Goal: Task Accomplishment & Management: Complete application form

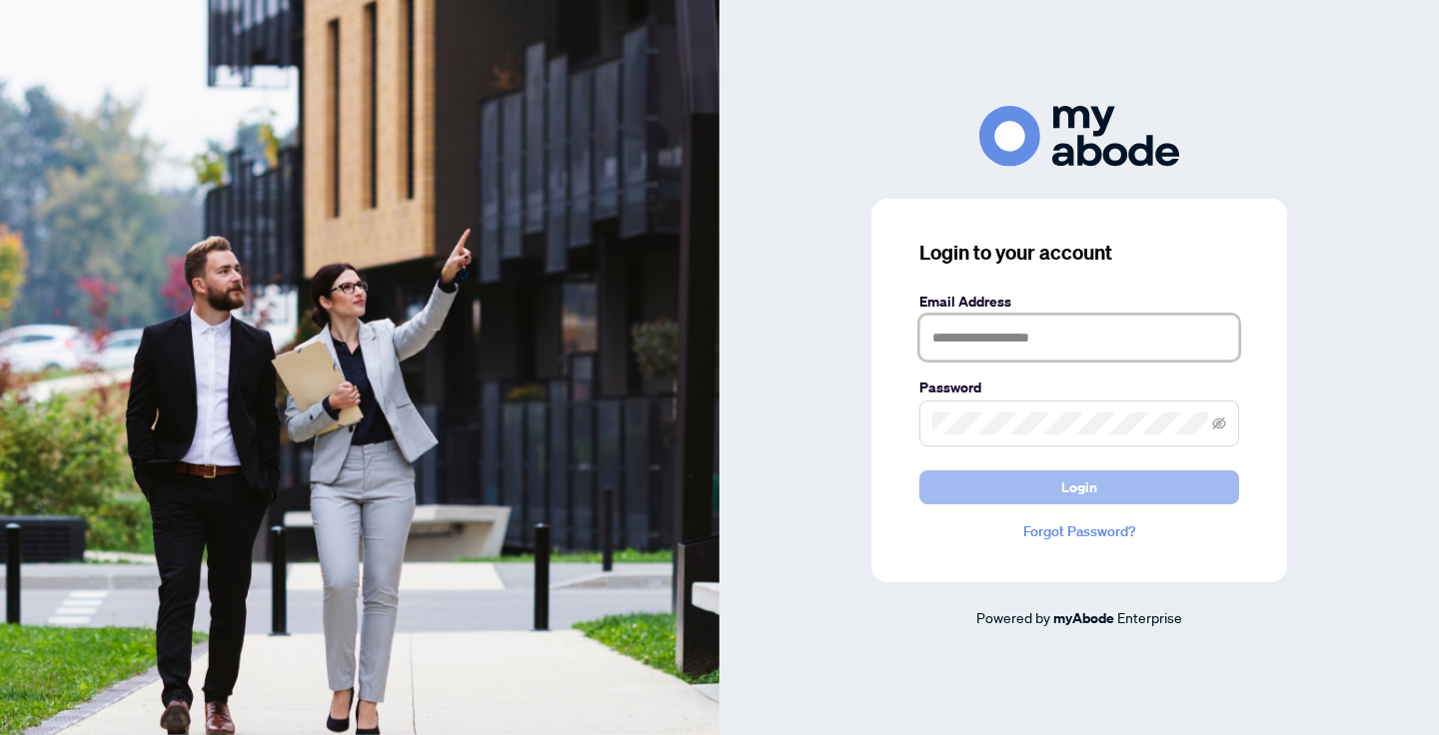
type input "**********"
click at [1005, 480] on button "Login" at bounding box center [1079, 488] width 320 height 34
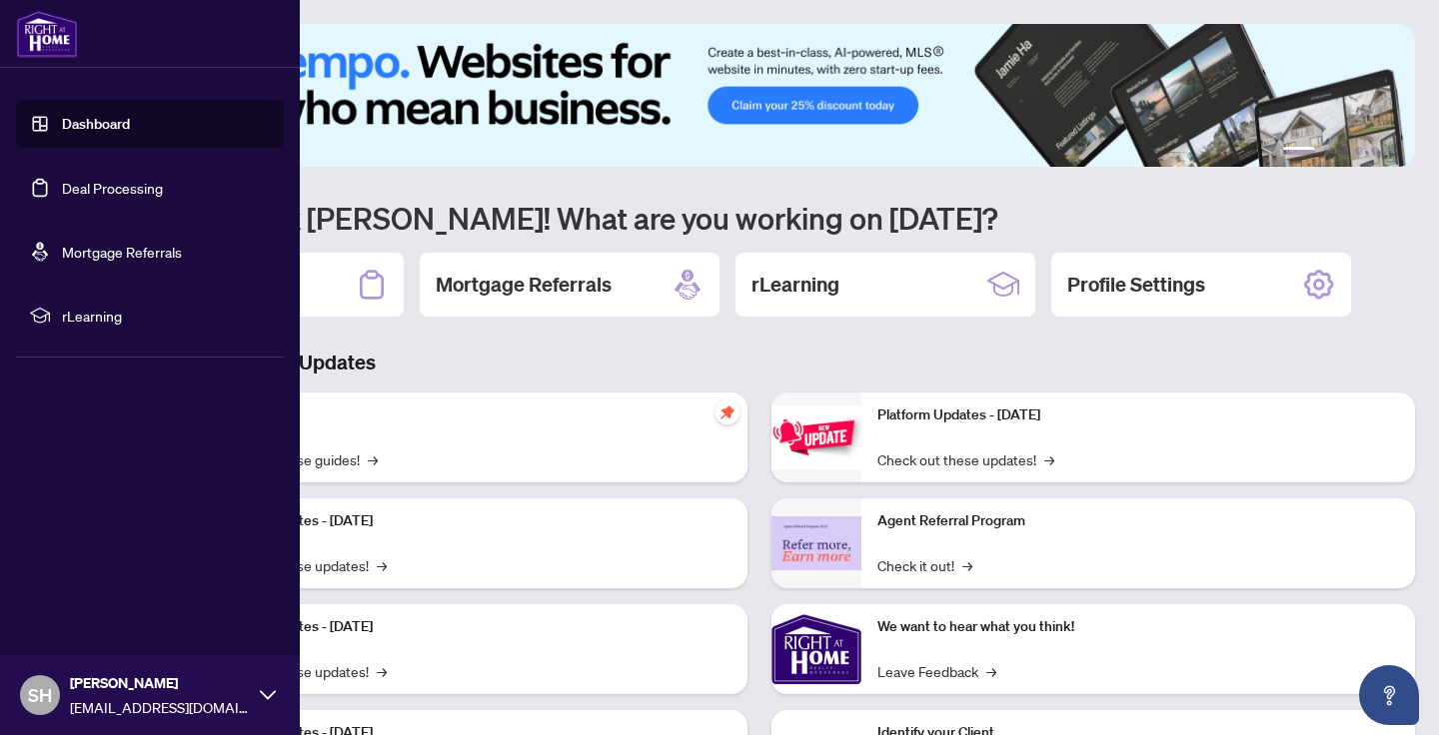
click at [85, 187] on link "Deal Processing" at bounding box center [112, 188] width 101 height 18
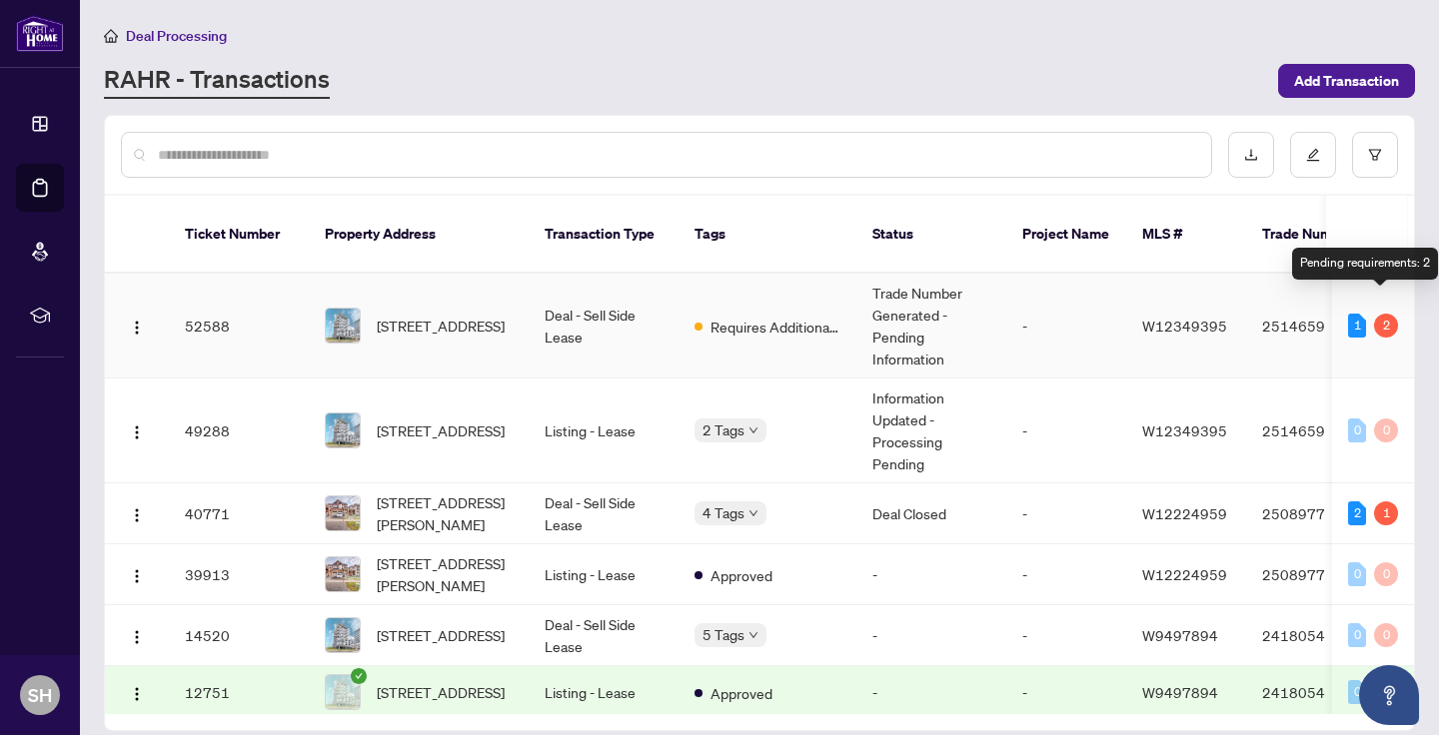
click at [1383, 314] on div "2" at bounding box center [1386, 326] width 24 height 24
click at [215, 306] on td "52588" at bounding box center [239, 326] width 140 height 105
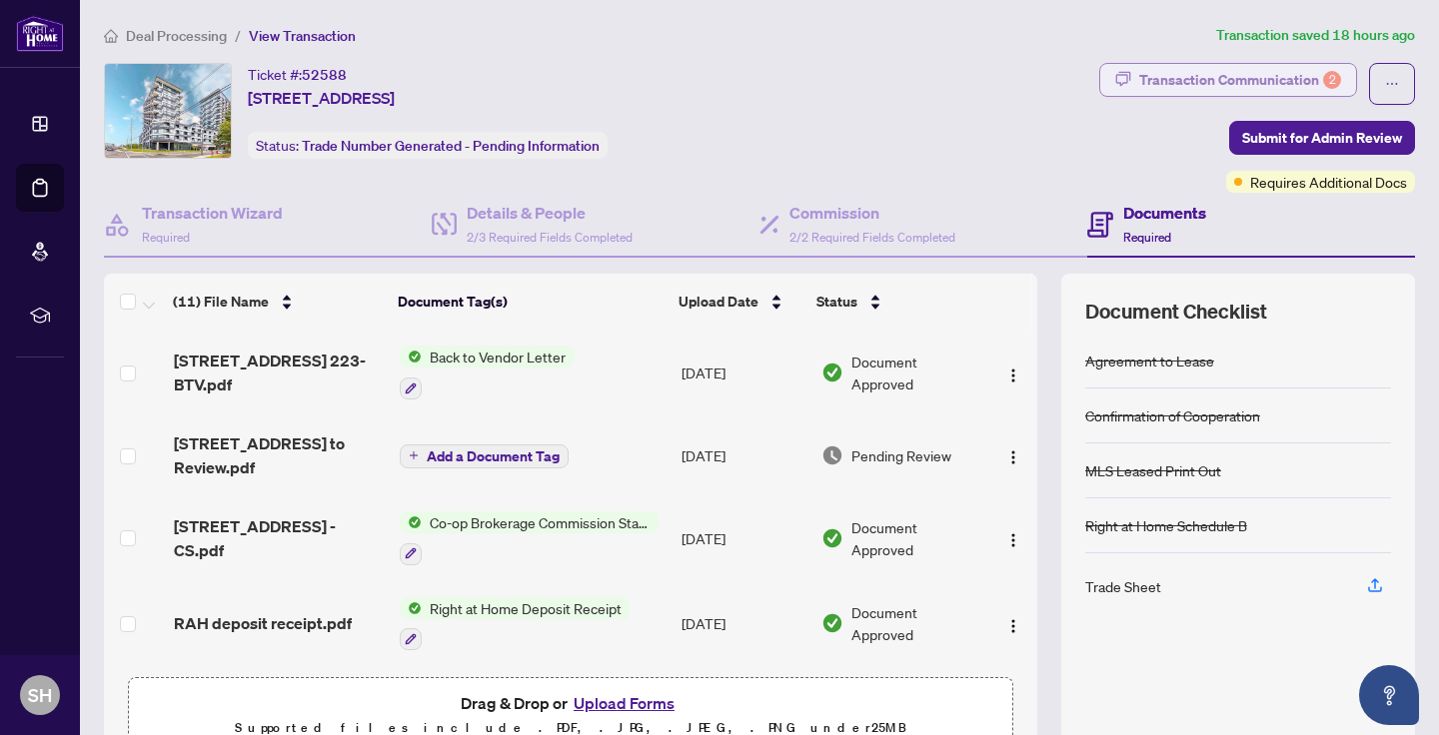
click at [1189, 80] on div "Transaction Communication 2" at bounding box center [1240, 80] width 202 height 32
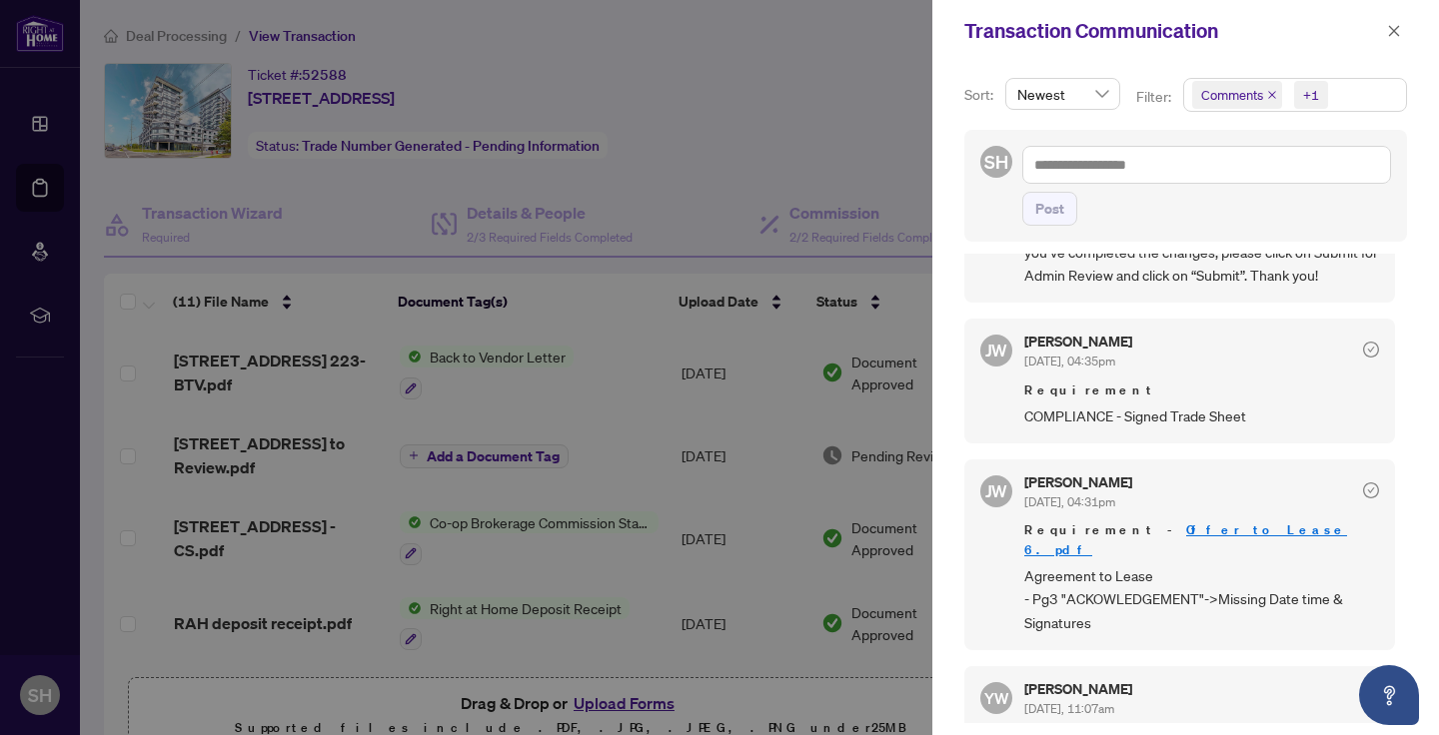
scroll to position [509, 0]
click at [1159, 527] on link "Offer to Lease 6.pdf" at bounding box center [1185, 538] width 323 height 37
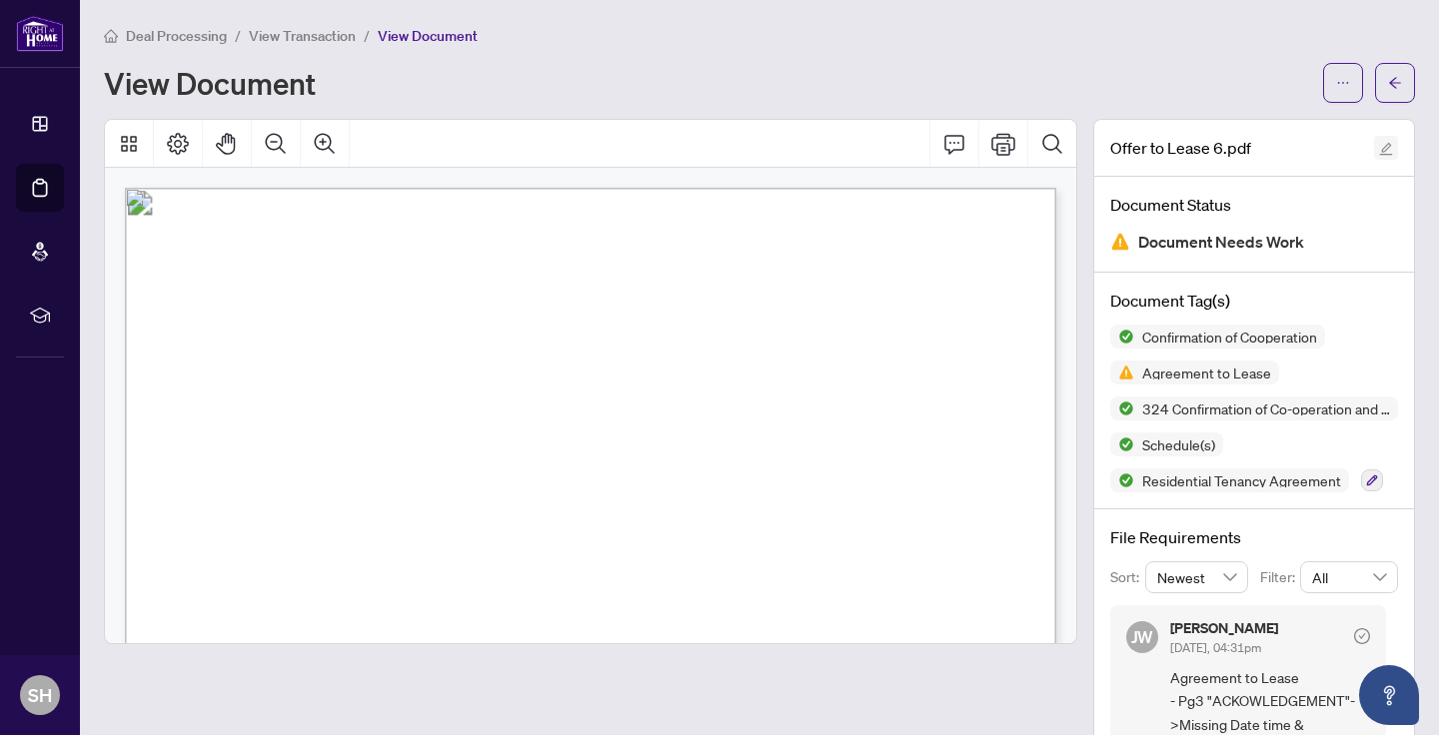
click at [1387, 153] on icon "edit" at bounding box center [1386, 149] width 14 height 14
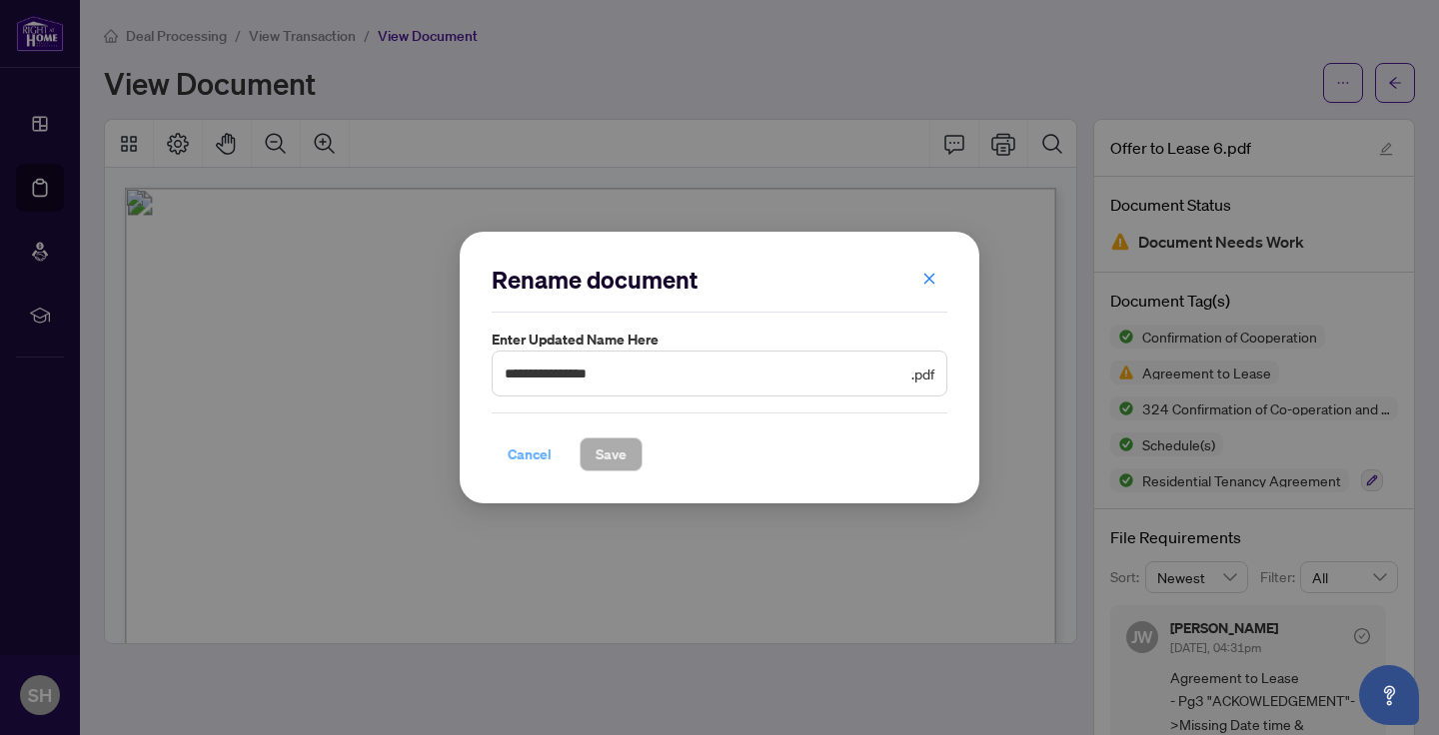
click at [539, 454] on span "Cancel" at bounding box center [530, 455] width 44 height 32
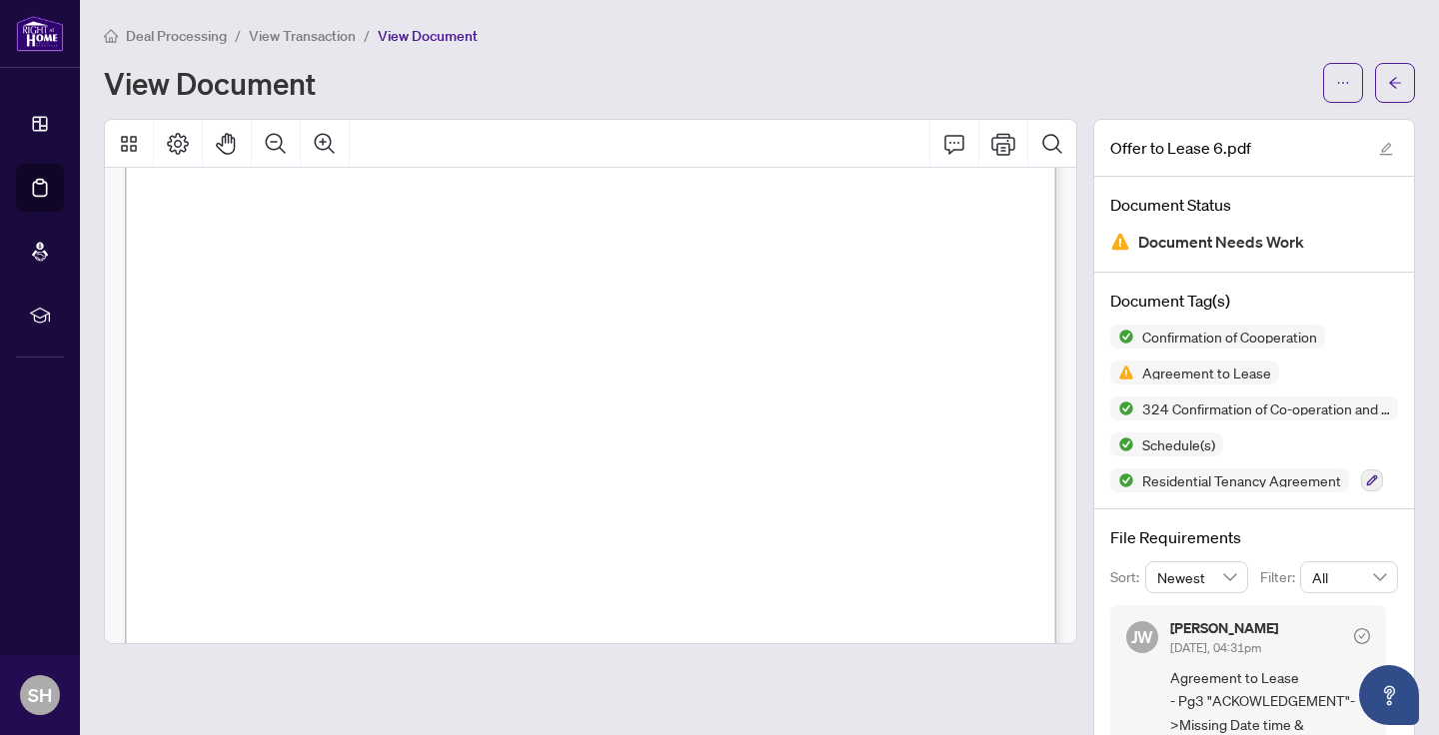
scroll to position [119, 0]
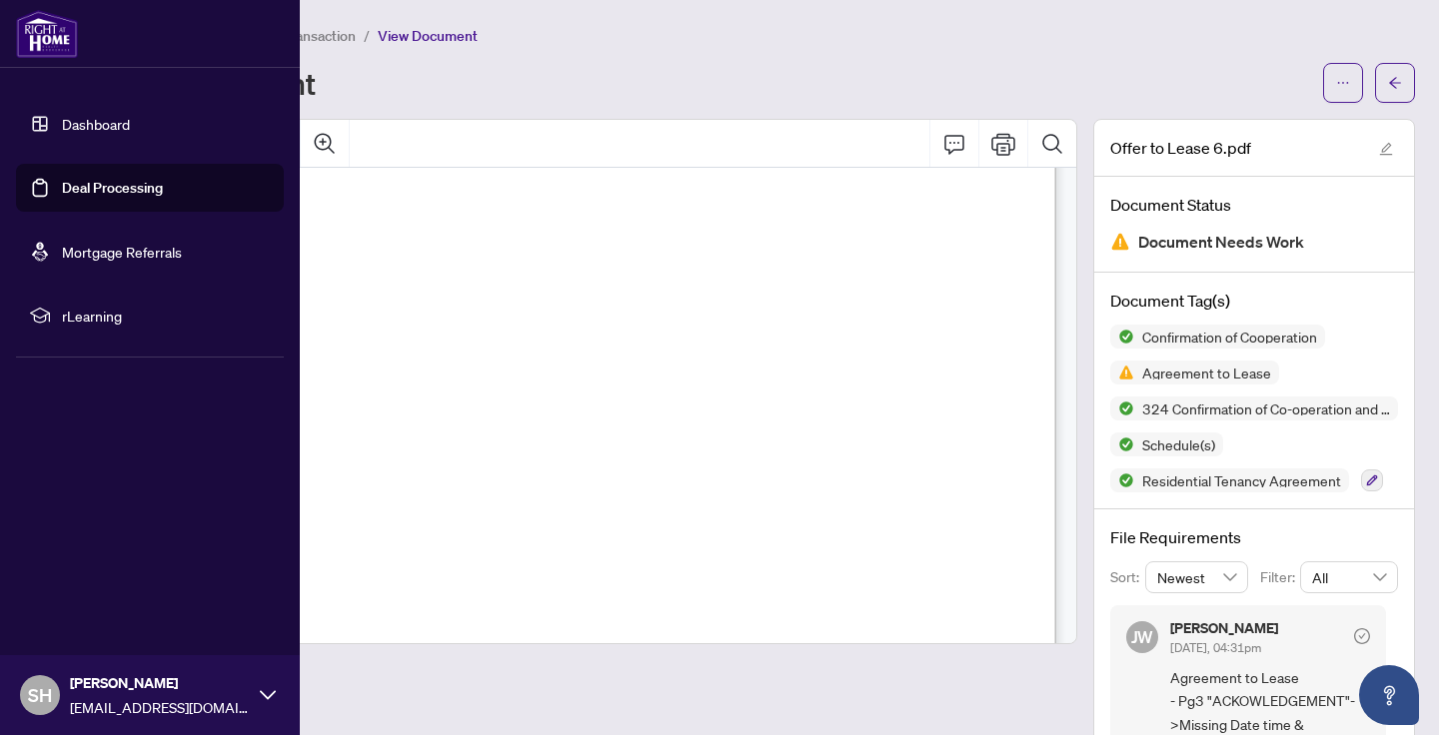
click at [150, 187] on link "Deal Processing" at bounding box center [112, 188] width 101 height 18
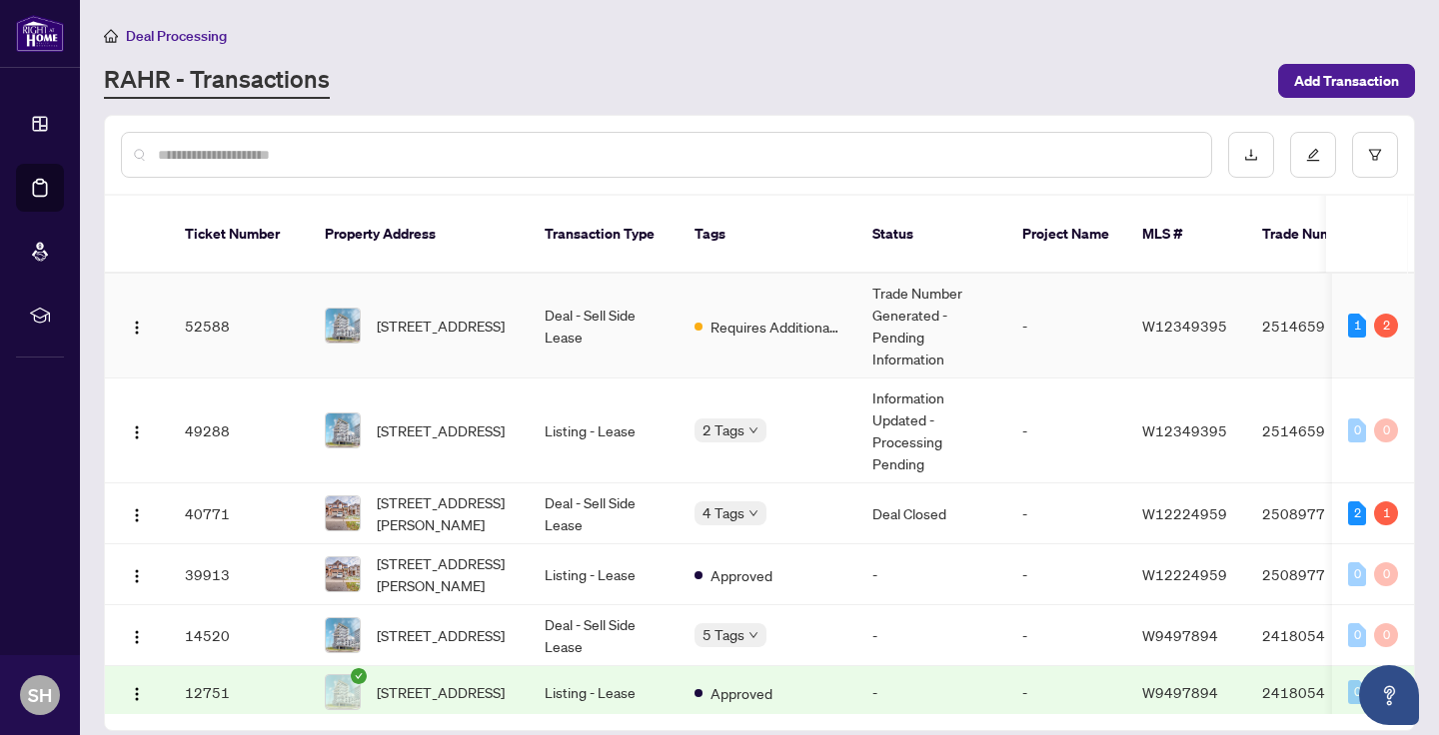
click at [225, 308] on td "52588" at bounding box center [239, 326] width 140 height 105
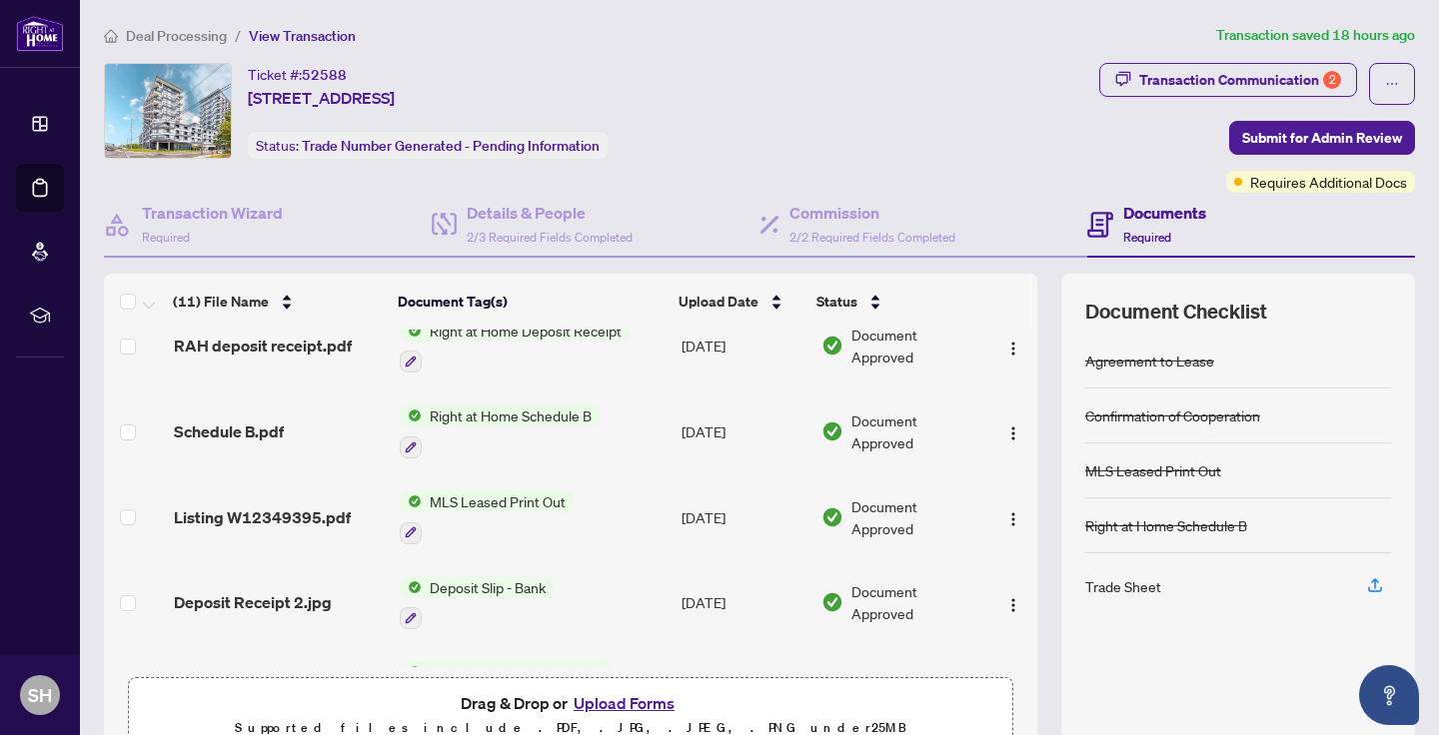
scroll to position [282, 0]
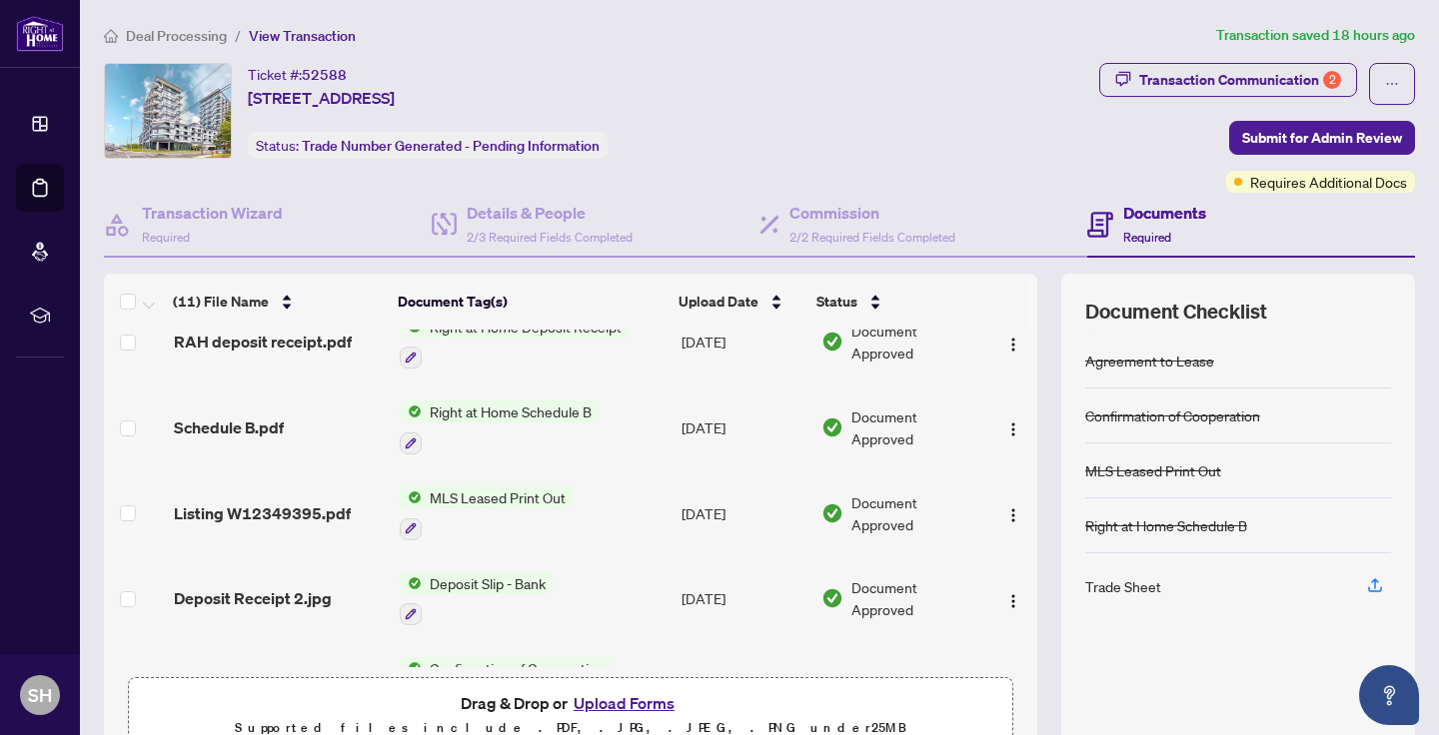
click at [600, 699] on button "Upload Forms" at bounding box center [624, 703] width 113 height 26
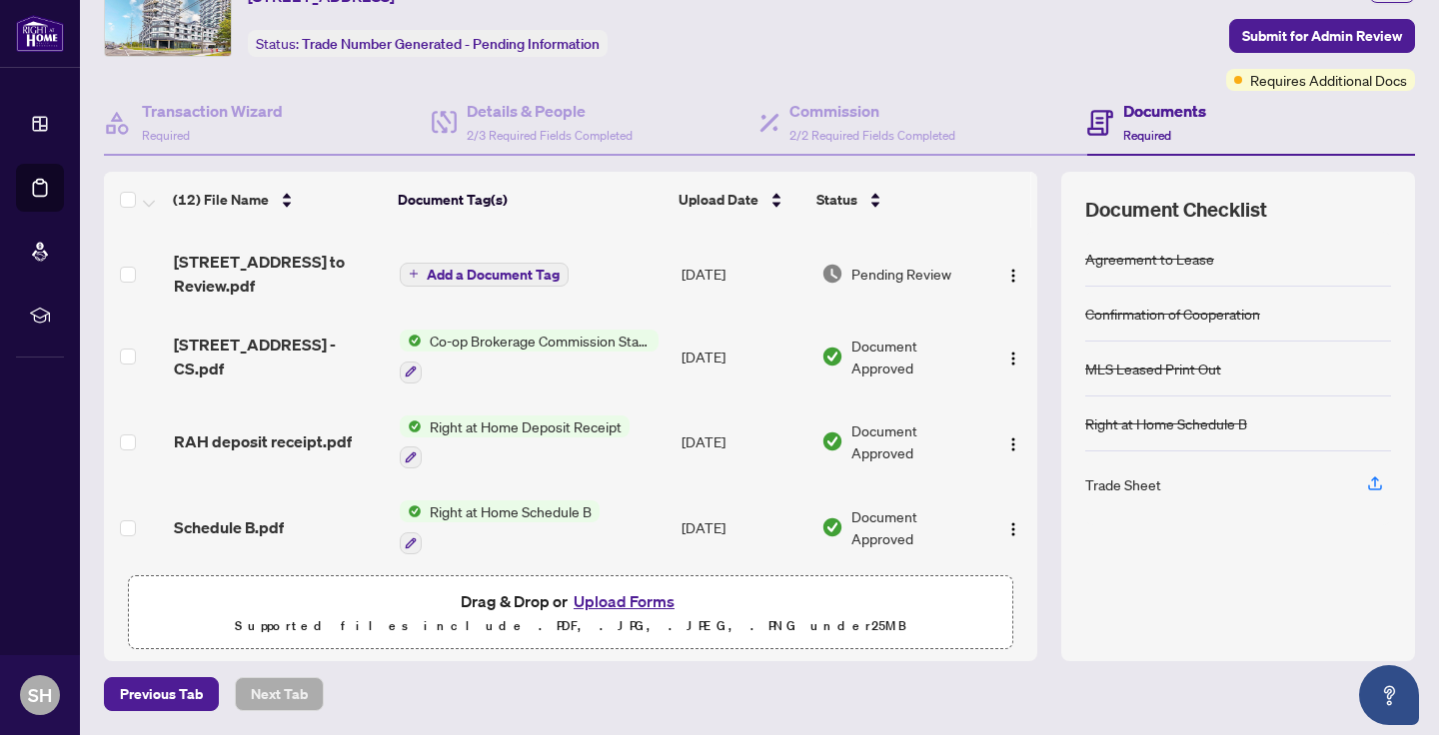
scroll to position [0, 0]
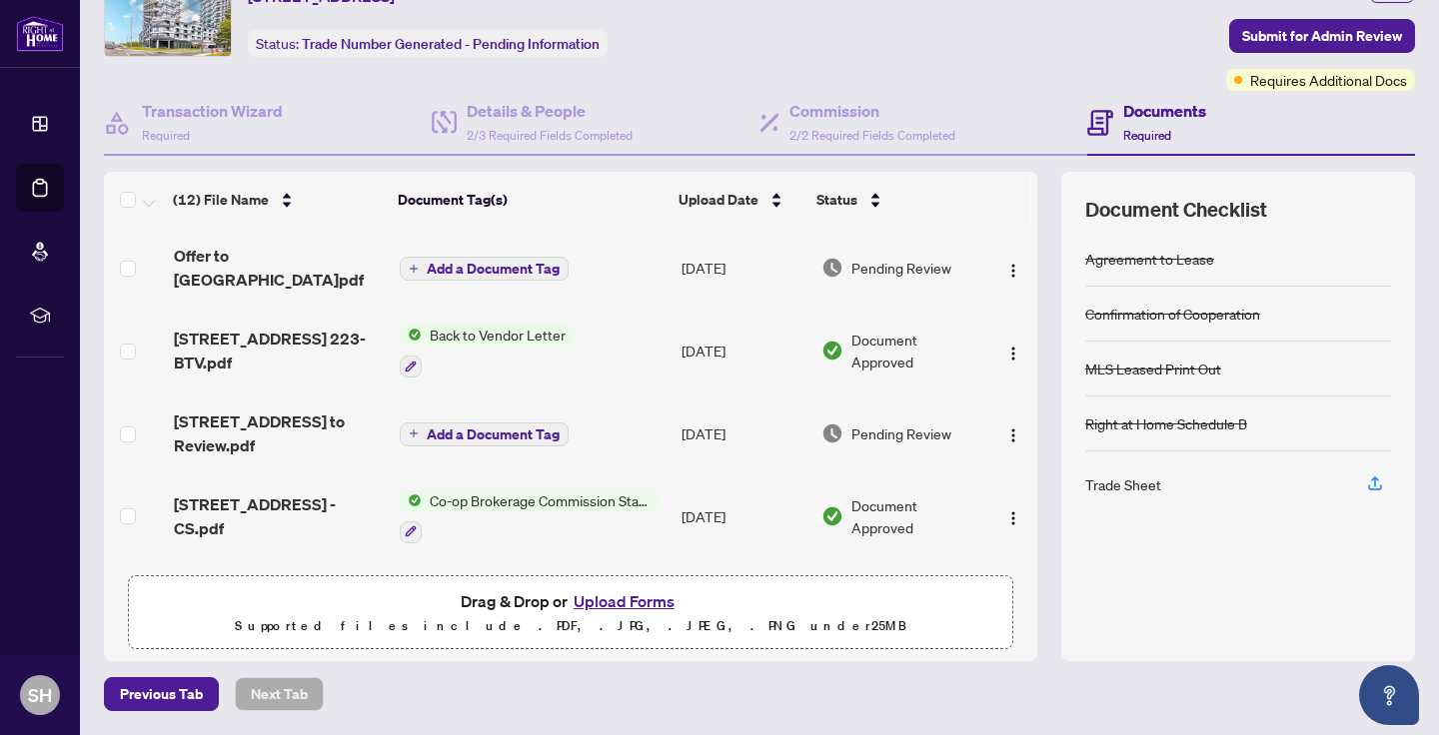
click at [516, 269] on span "Add a Document Tag" at bounding box center [493, 269] width 133 height 14
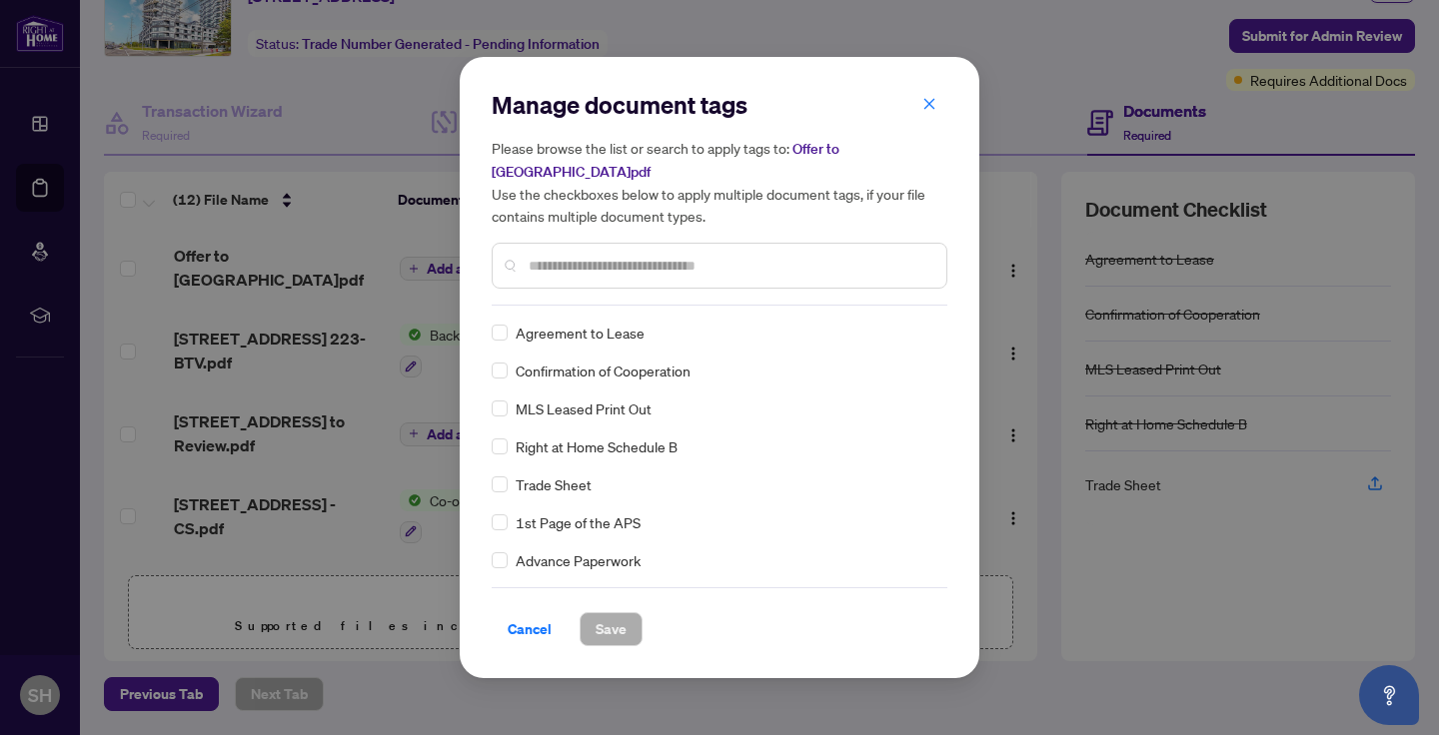
click at [692, 266] on input "text" at bounding box center [730, 266] width 402 height 22
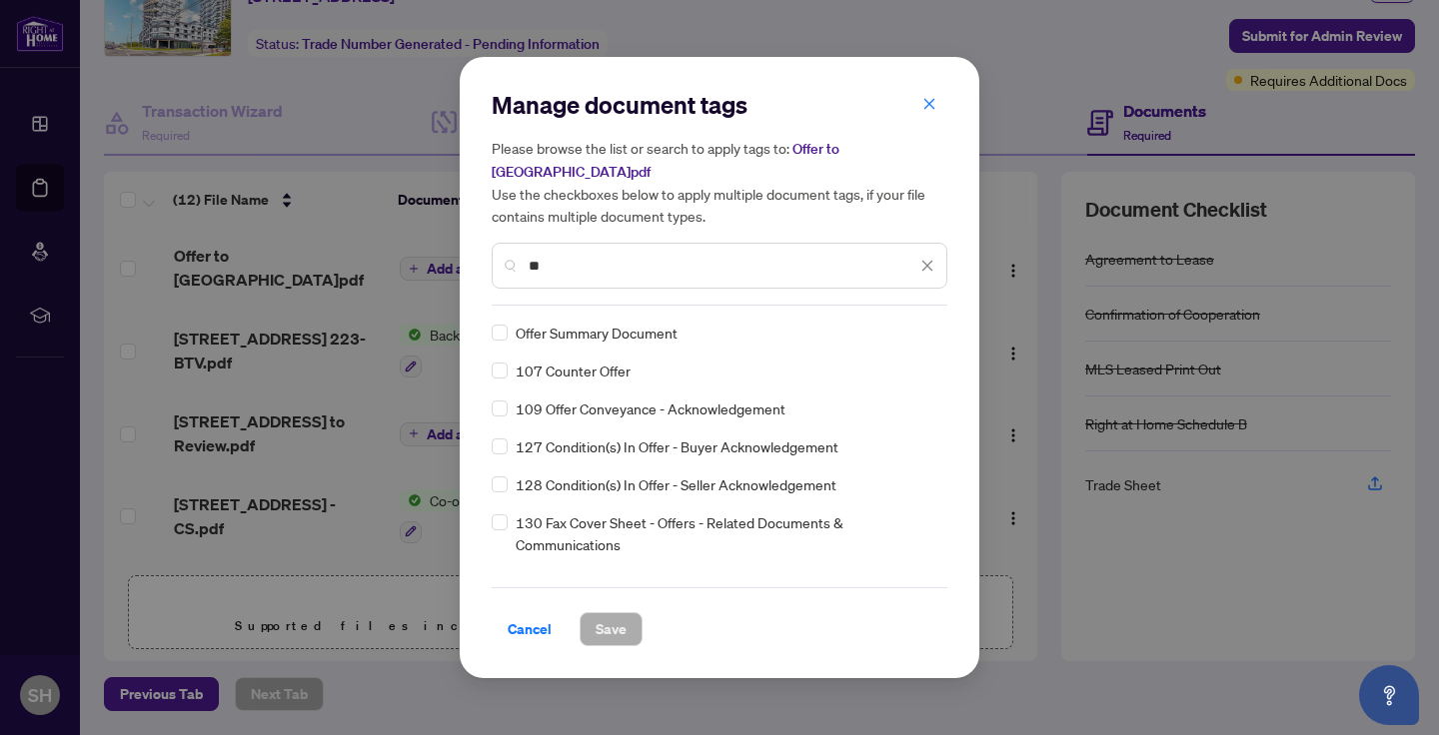
type input "*"
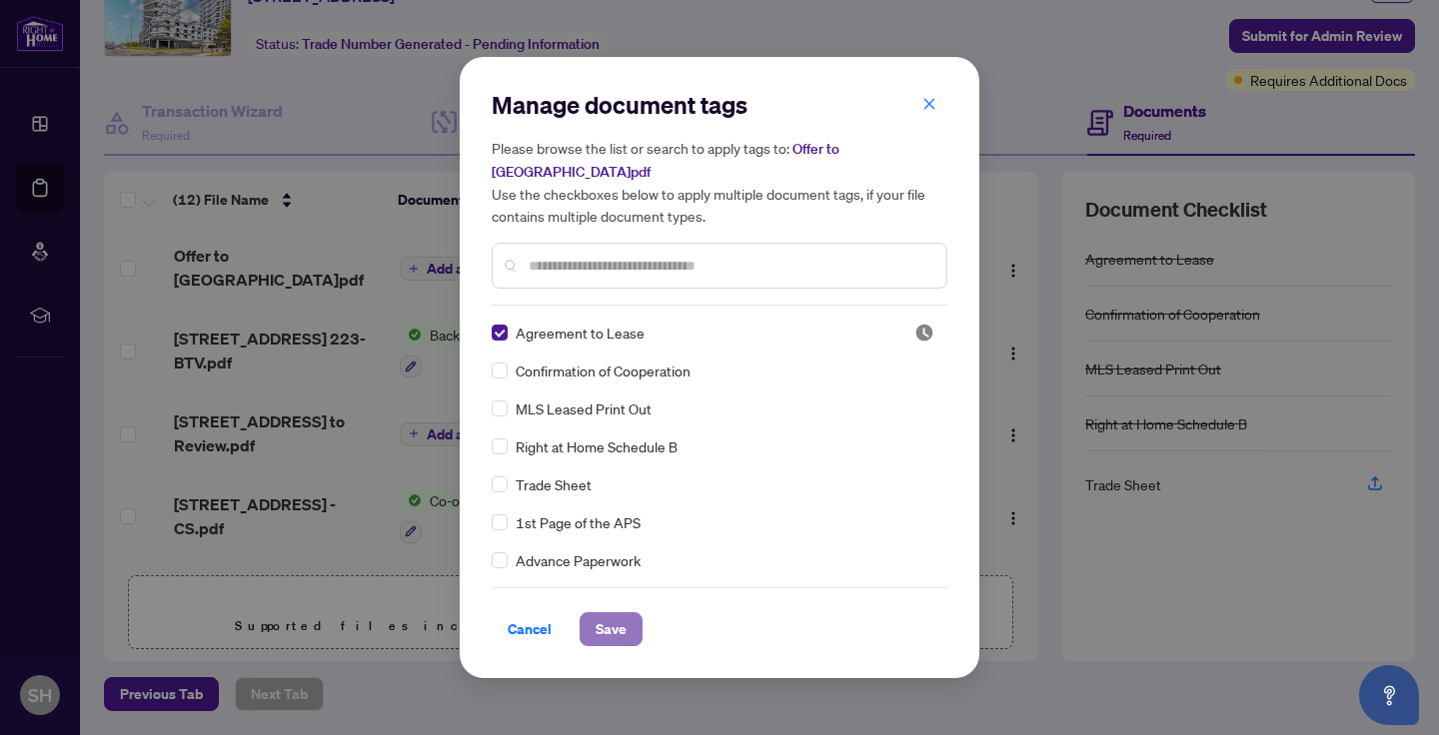
click at [603, 636] on span "Save" at bounding box center [611, 630] width 31 height 32
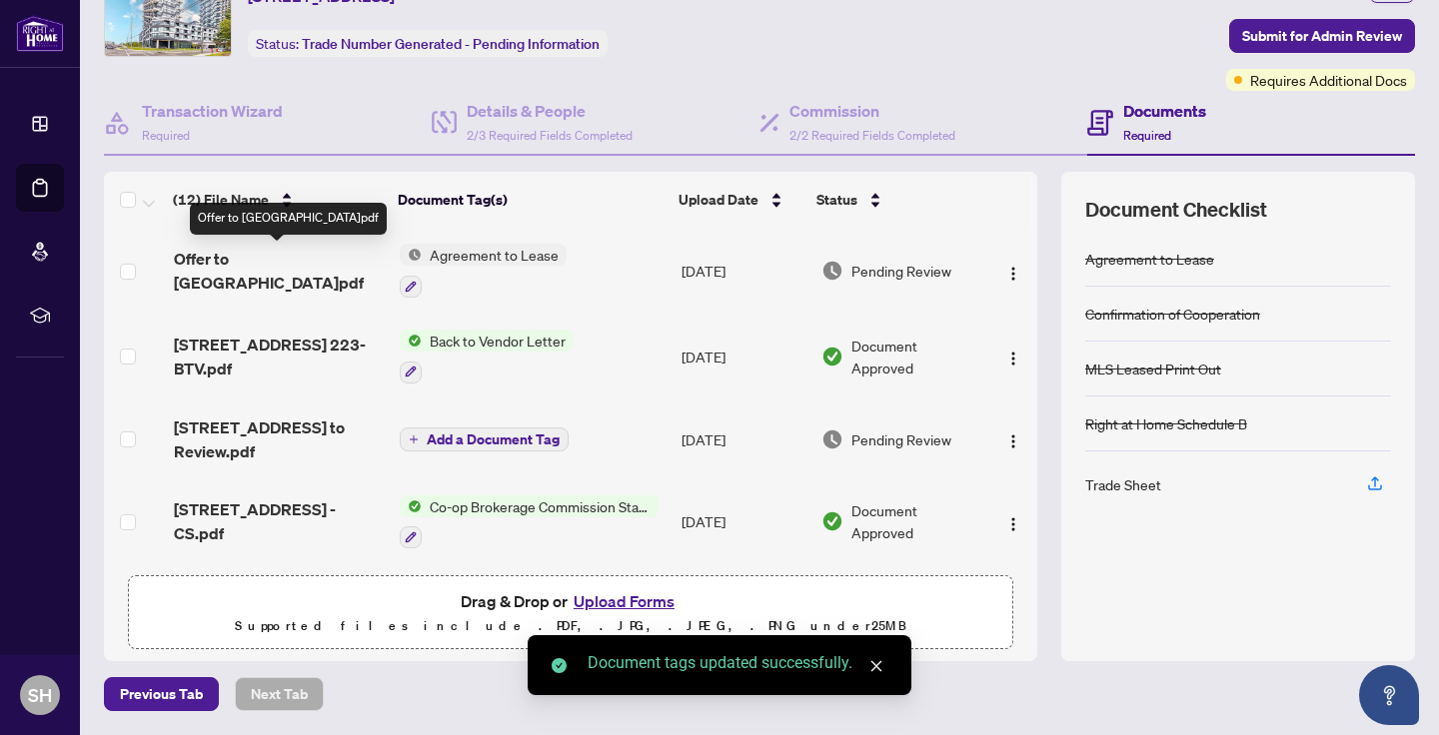
click at [296, 262] on span "Offer to [GEOGRAPHIC_DATA]pdf" at bounding box center [279, 271] width 210 height 48
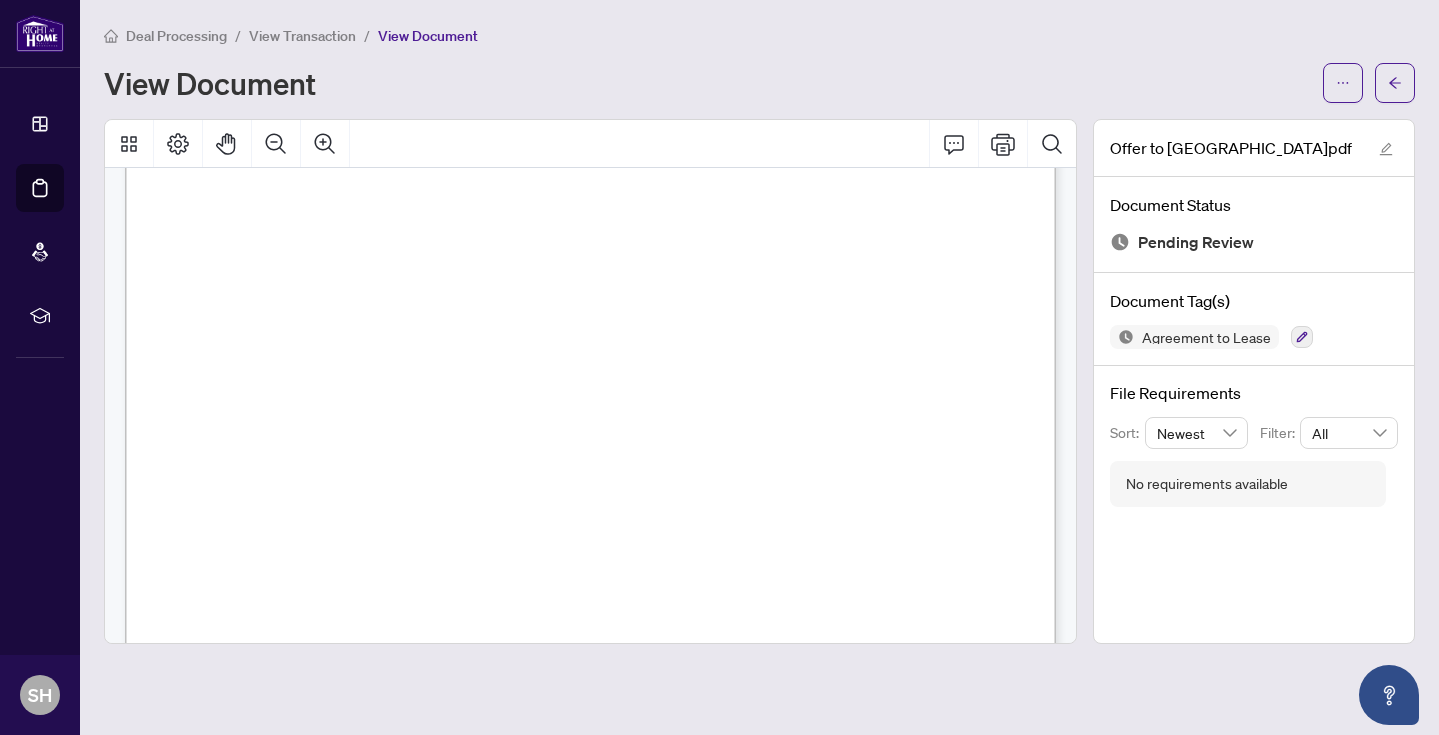
scroll to position [3123, 0]
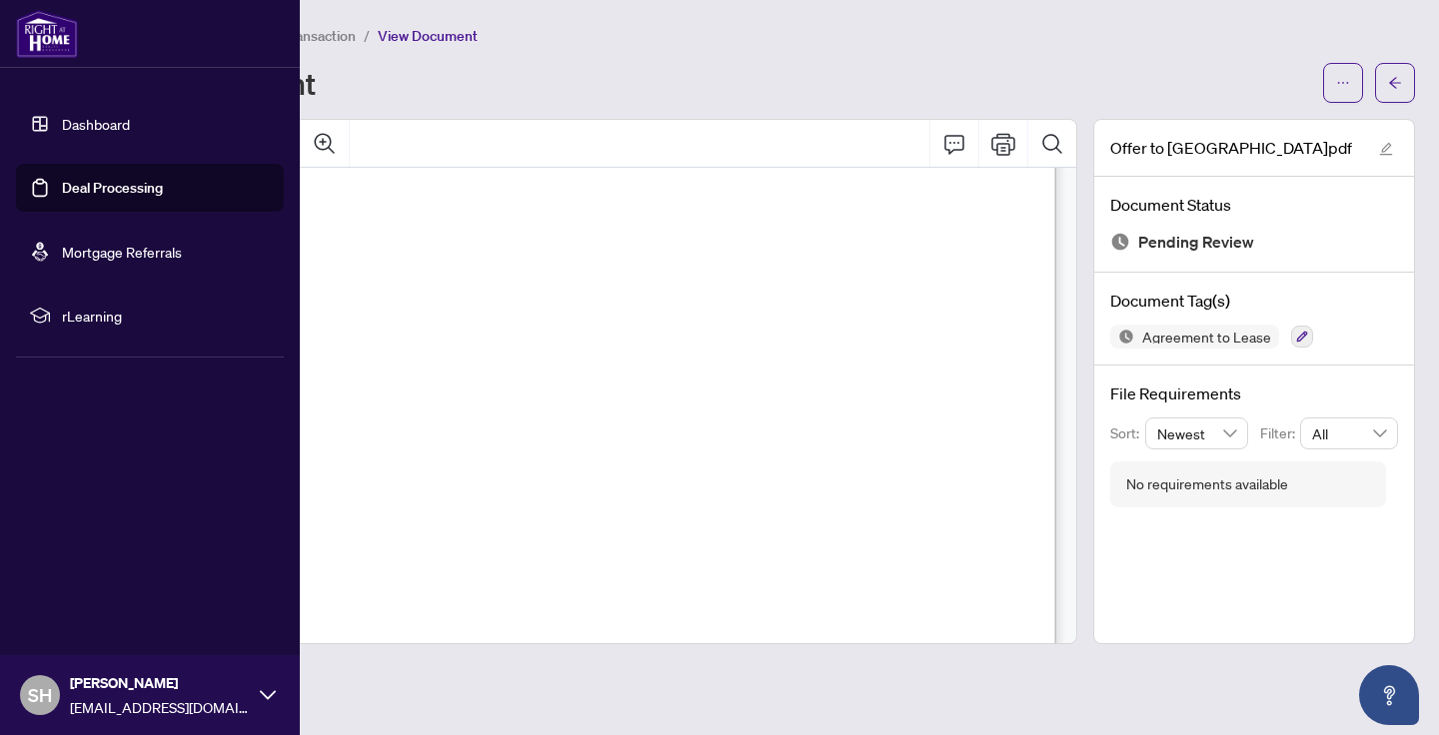
click at [85, 190] on link "Deal Processing" at bounding box center [112, 188] width 101 height 18
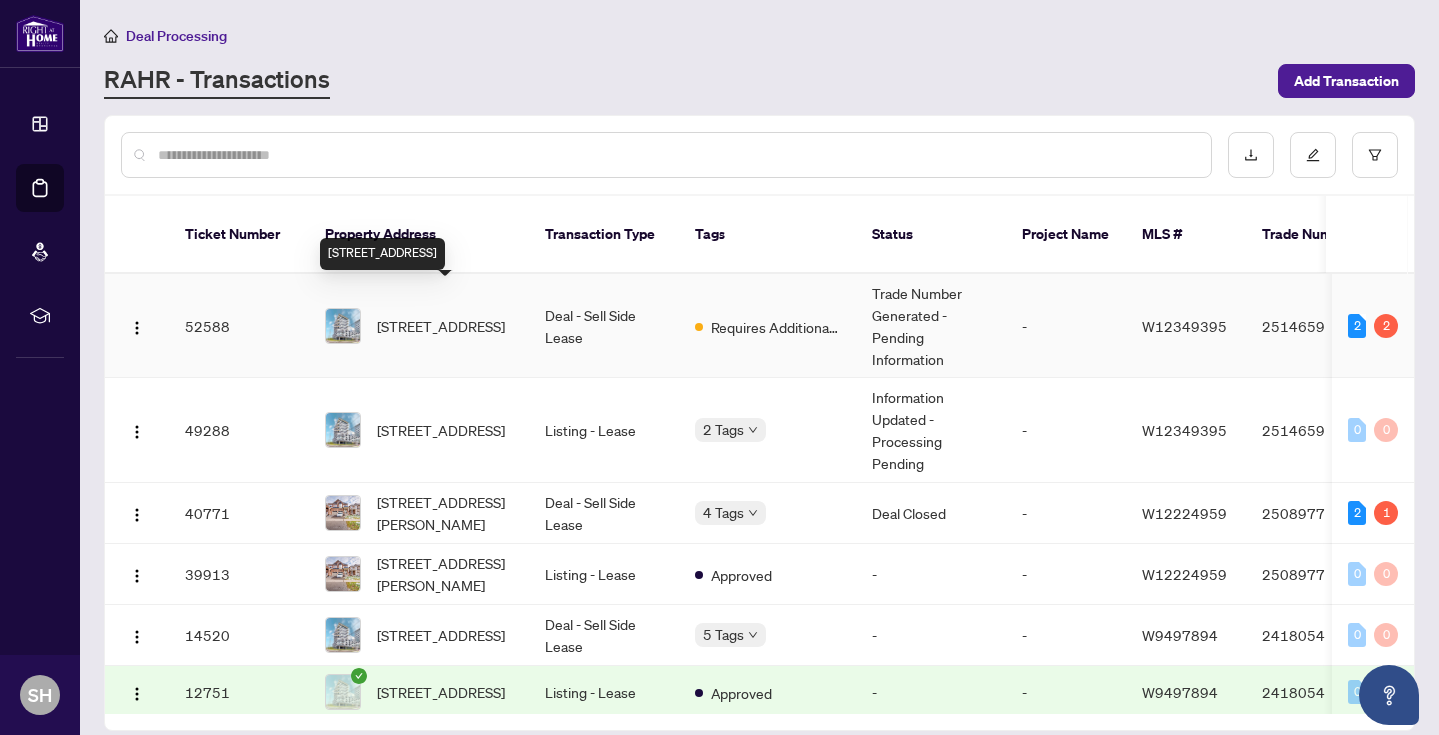
click at [437, 315] on span "[STREET_ADDRESS]" at bounding box center [441, 326] width 128 height 22
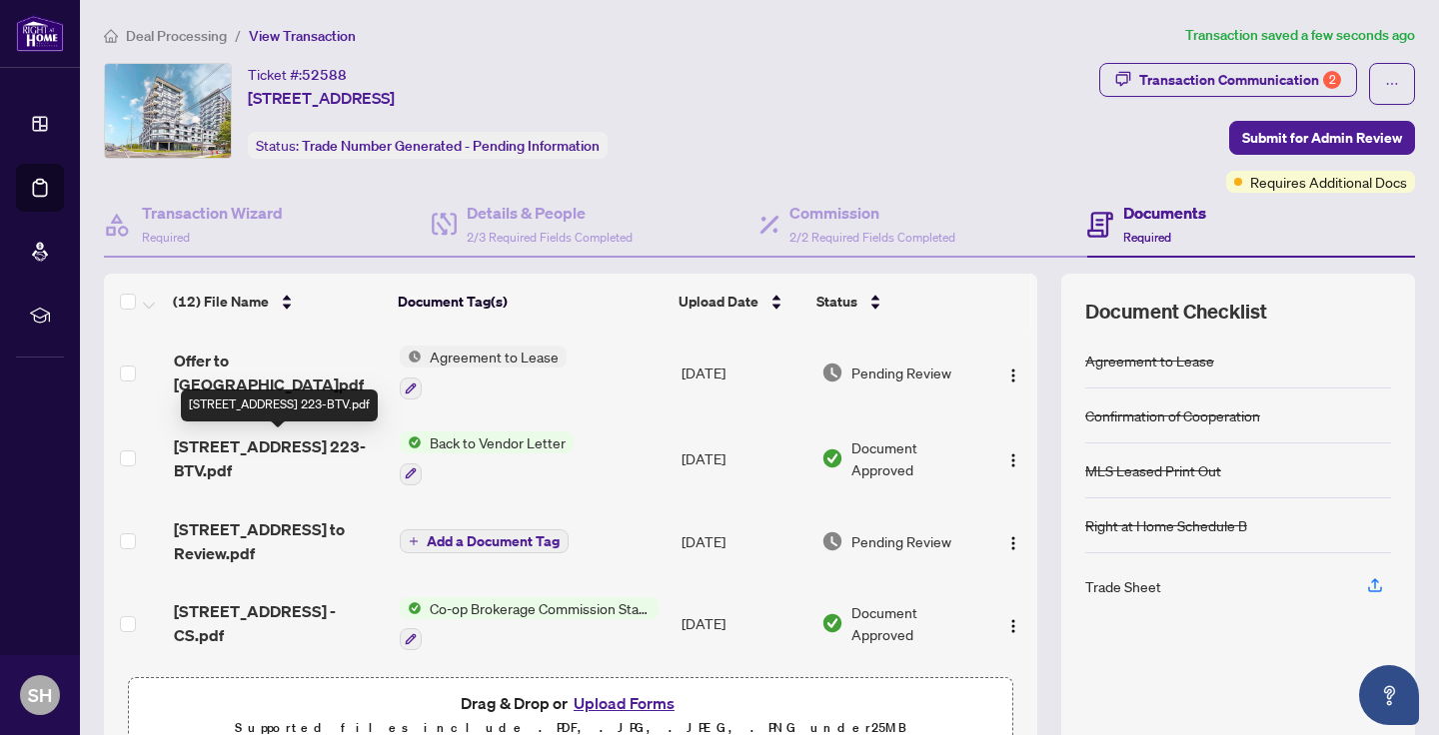
click at [319, 451] on span "[STREET_ADDRESS] 223-BTV.pdf" at bounding box center [279, 459] width 210 height 48
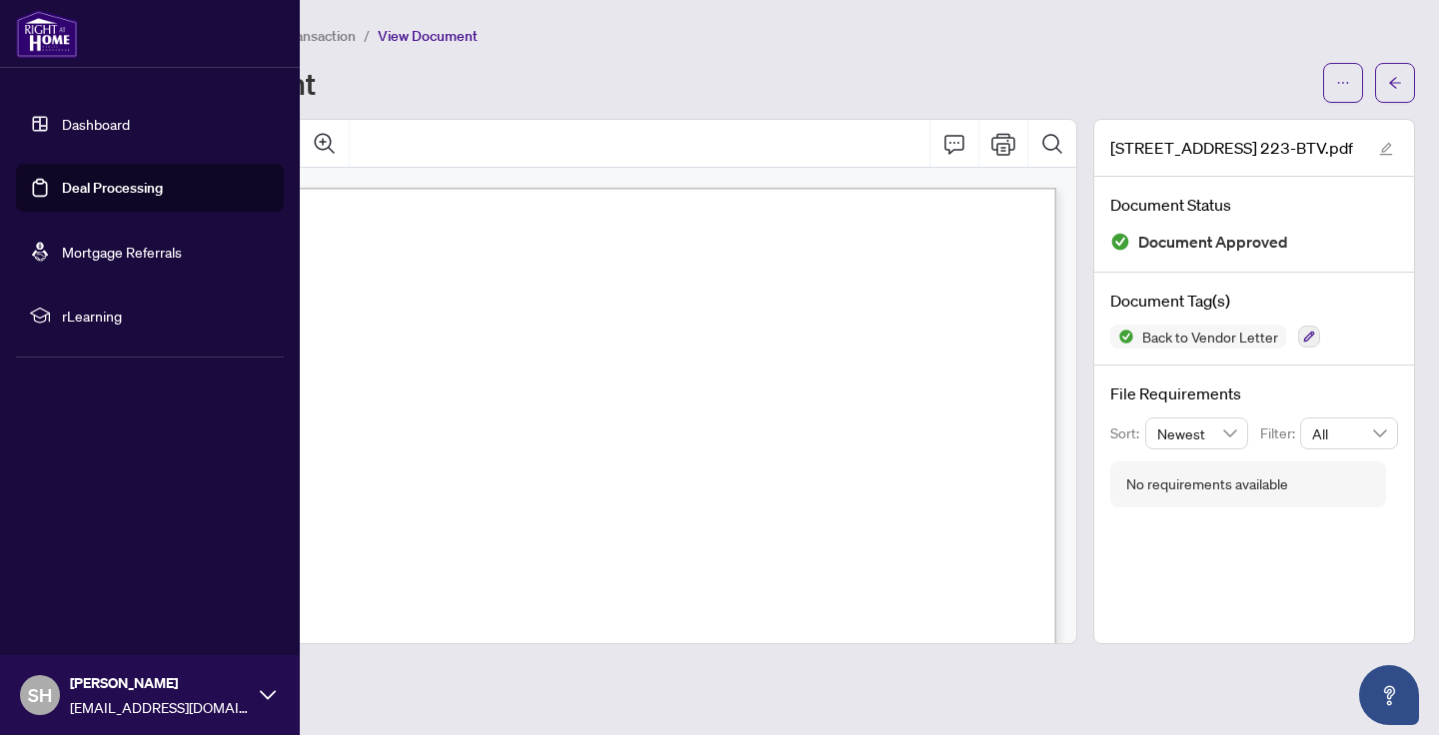
click at [134, 192] on link "Deal Processing" at bounding box center [112, 188] width 101 height 18
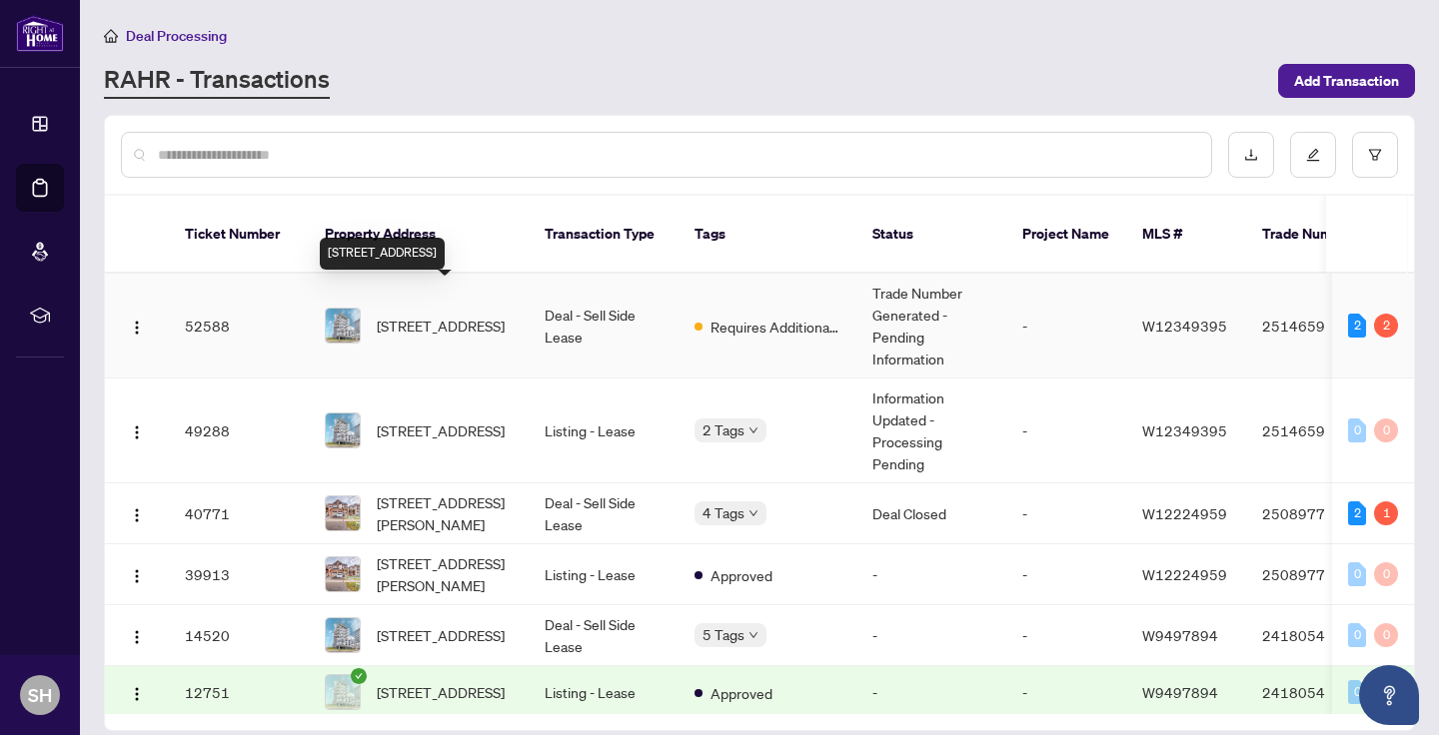
click at [436, 315] on span "[STREET_ADDRESS]" at bounding box center [441, 326] width 128 height 22
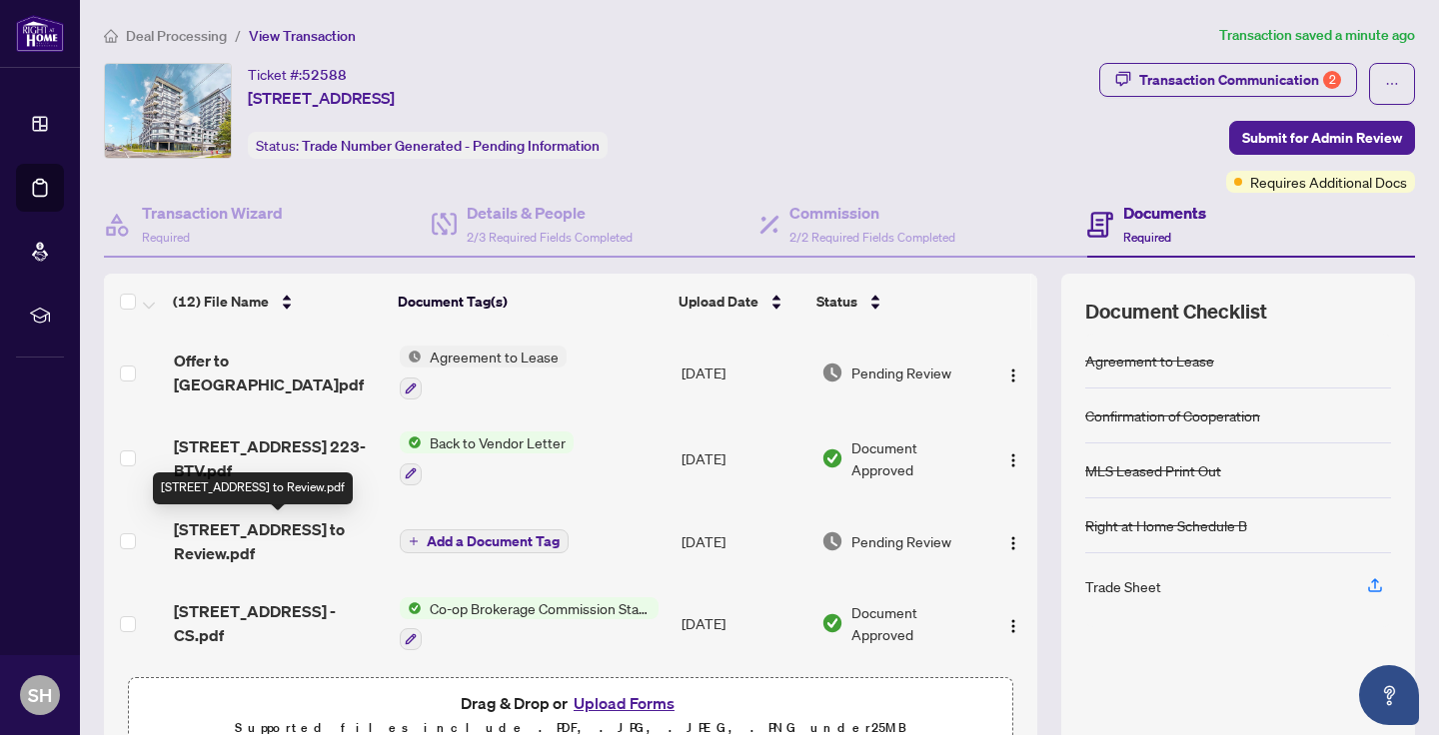
click at [281, 536] on span "[STREET_ADDRESS] to Review.pdf" at bounding box center [279, 542] width 210 height 48
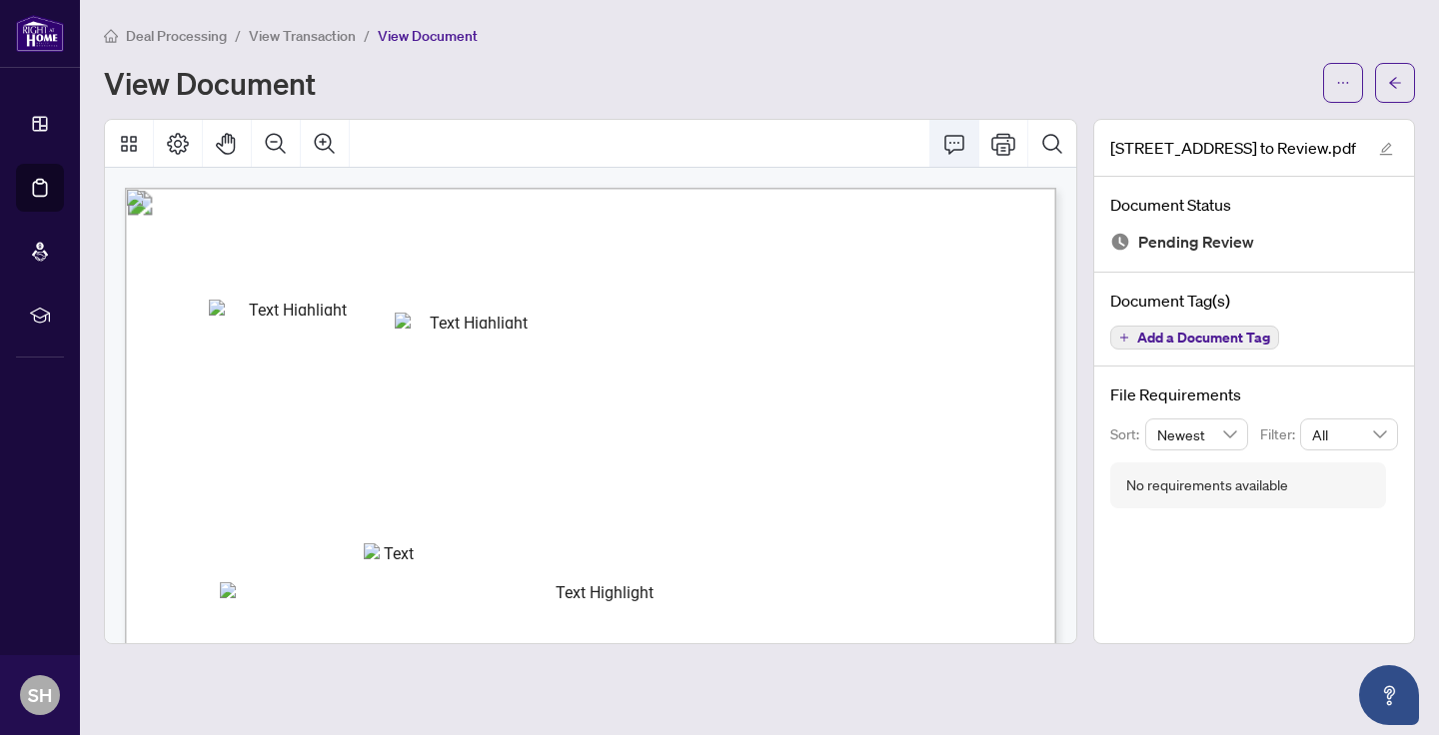
click at [953, 150] on icon "Comment" at bounding box center [954, 144] width 24 height 24
click at [1336, 89] on icon "ellipsis" at bounding box center [1343, 83] width 14 height 14
click at [1252, 123] on span "Download" at bounding box center [1271, 127] width 152 height 22
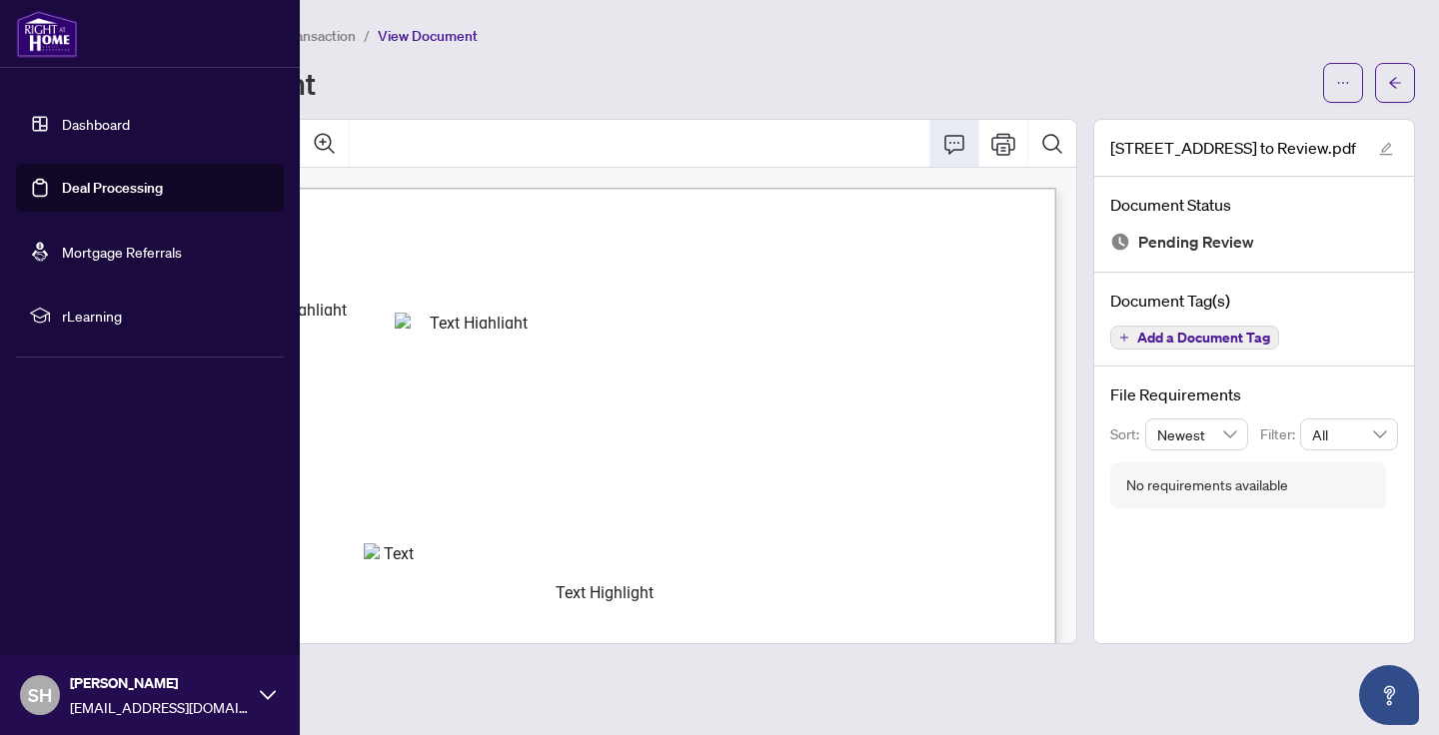
click at [92, 185] on link "Deal Processing" at bounding box center [112, 188] width 101 height 18
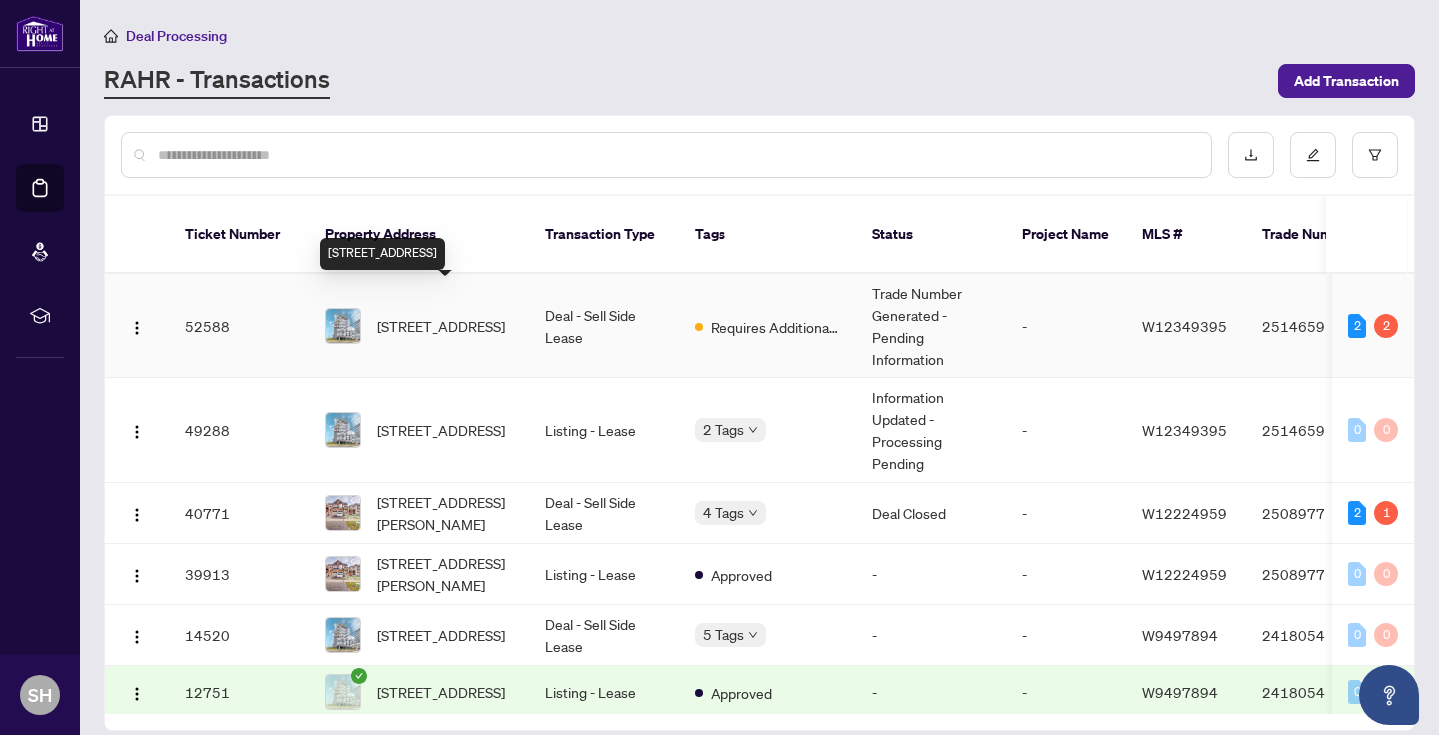
click at [449, 315] on span "[STREET_ADDRESS]" at bounding box center [441, 326] width 128 height 22
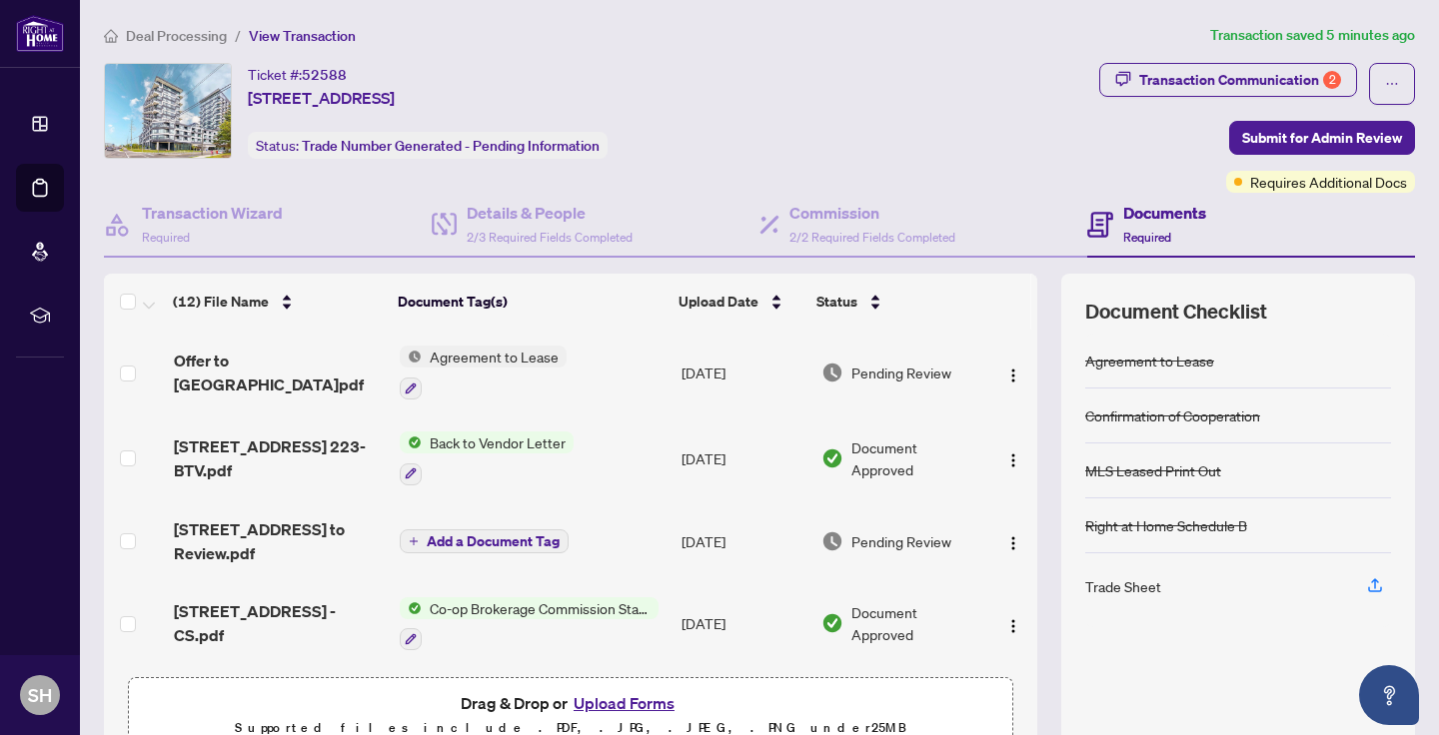
click at [605, 700] on button "Upload Forms" at bounding box center [624, 703] width 113 height 26
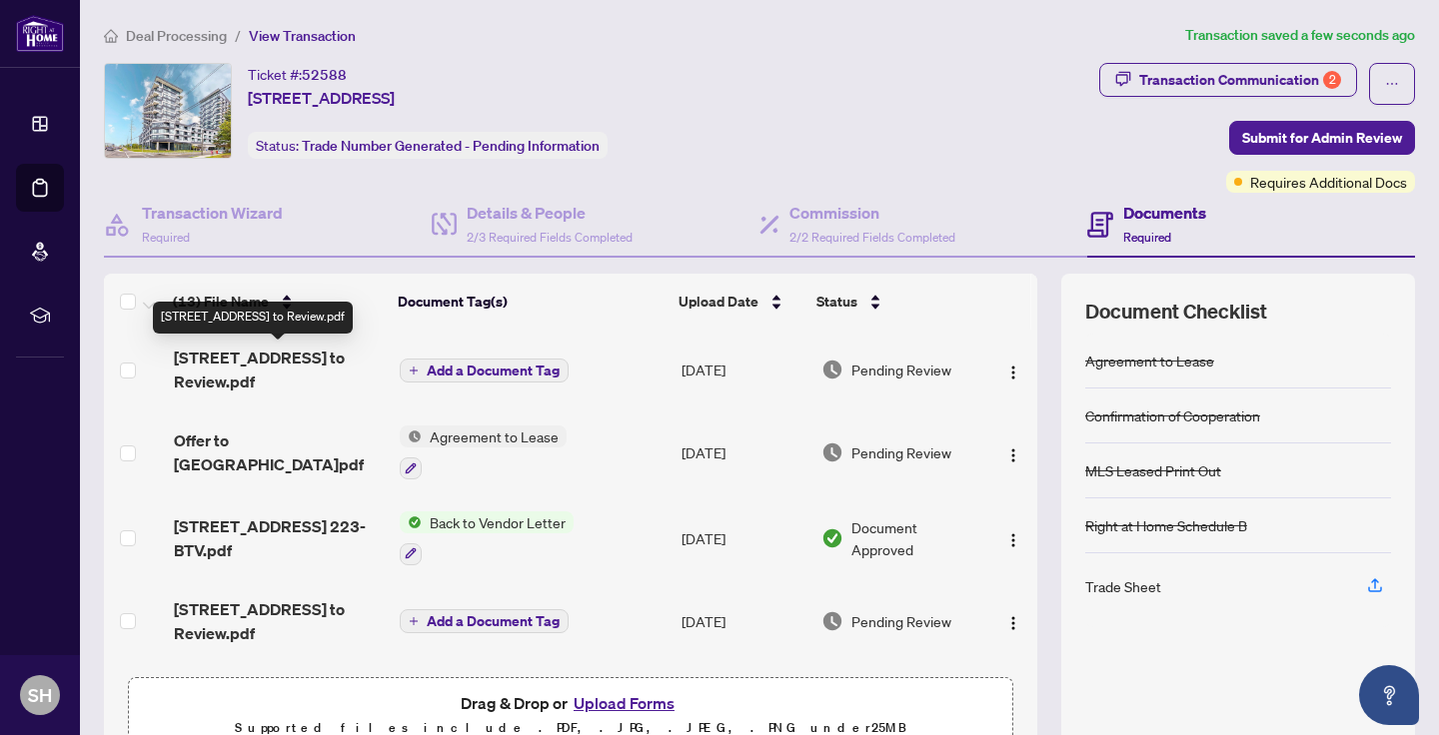
click at [304, 372] on span "[STREET_ADDRESS] to Review.pdf" at bounding box center [279, 370] width 210 height 48
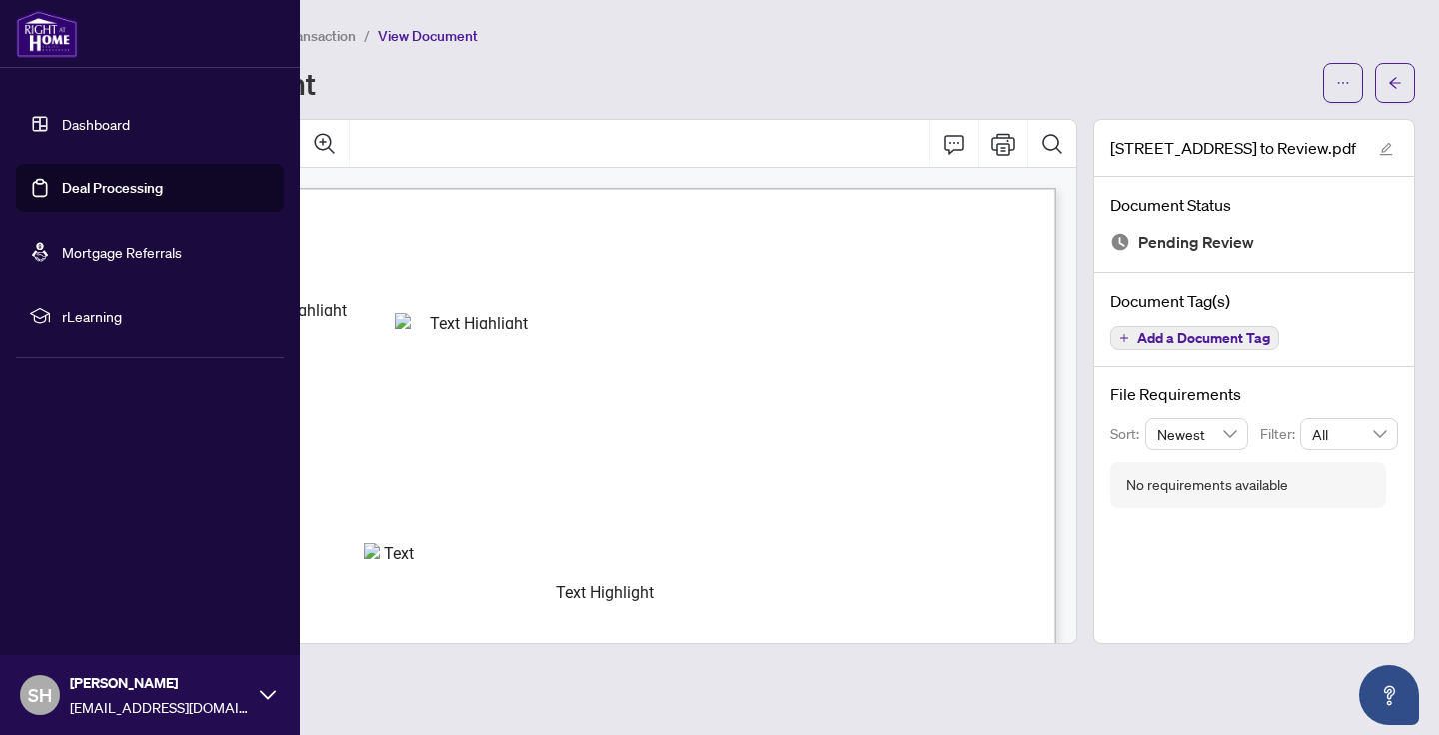
click at [97, 187] on link "Deal Processing" at bounding box center [112, 188] width 101 height 18
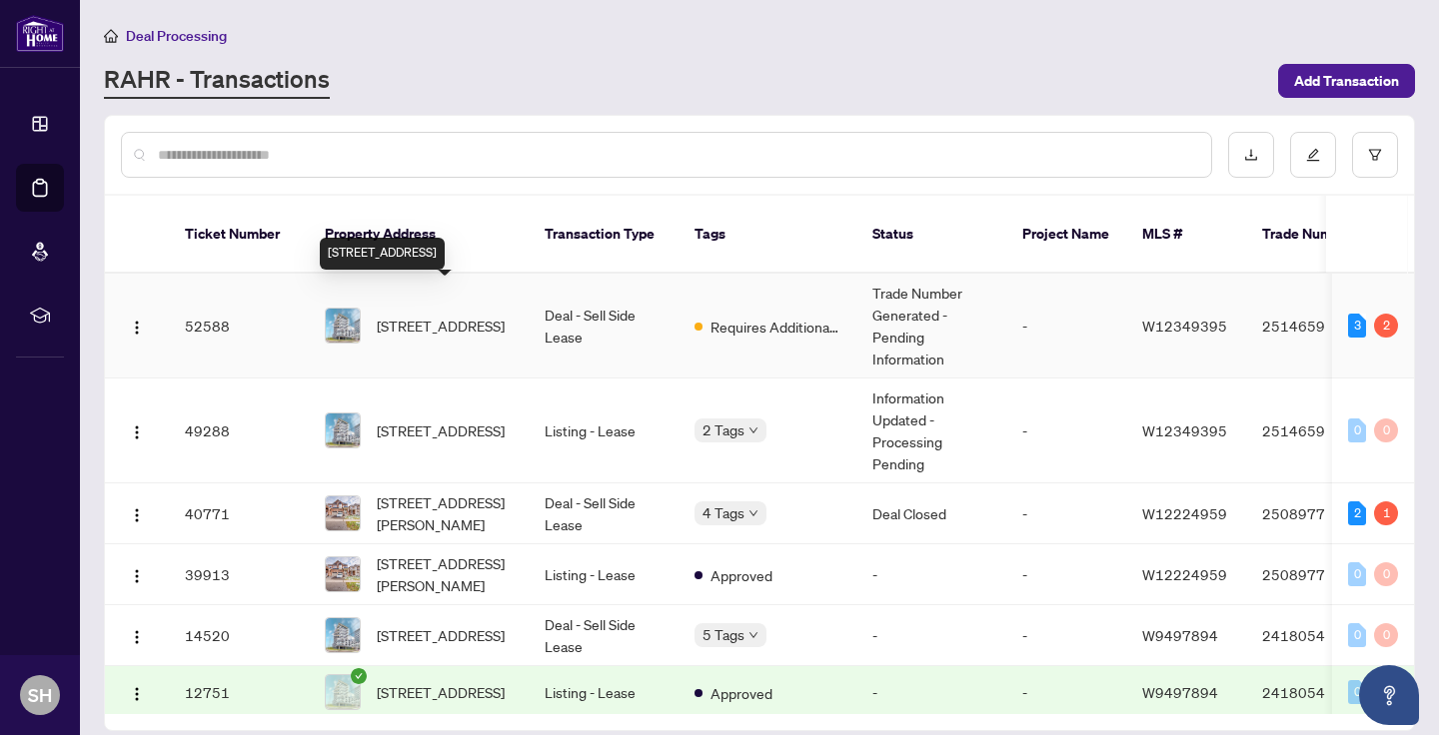
click at [428, 315] on span "[STREET_ADDRESS]" at bounding box center [441, 326] width 128 height 22
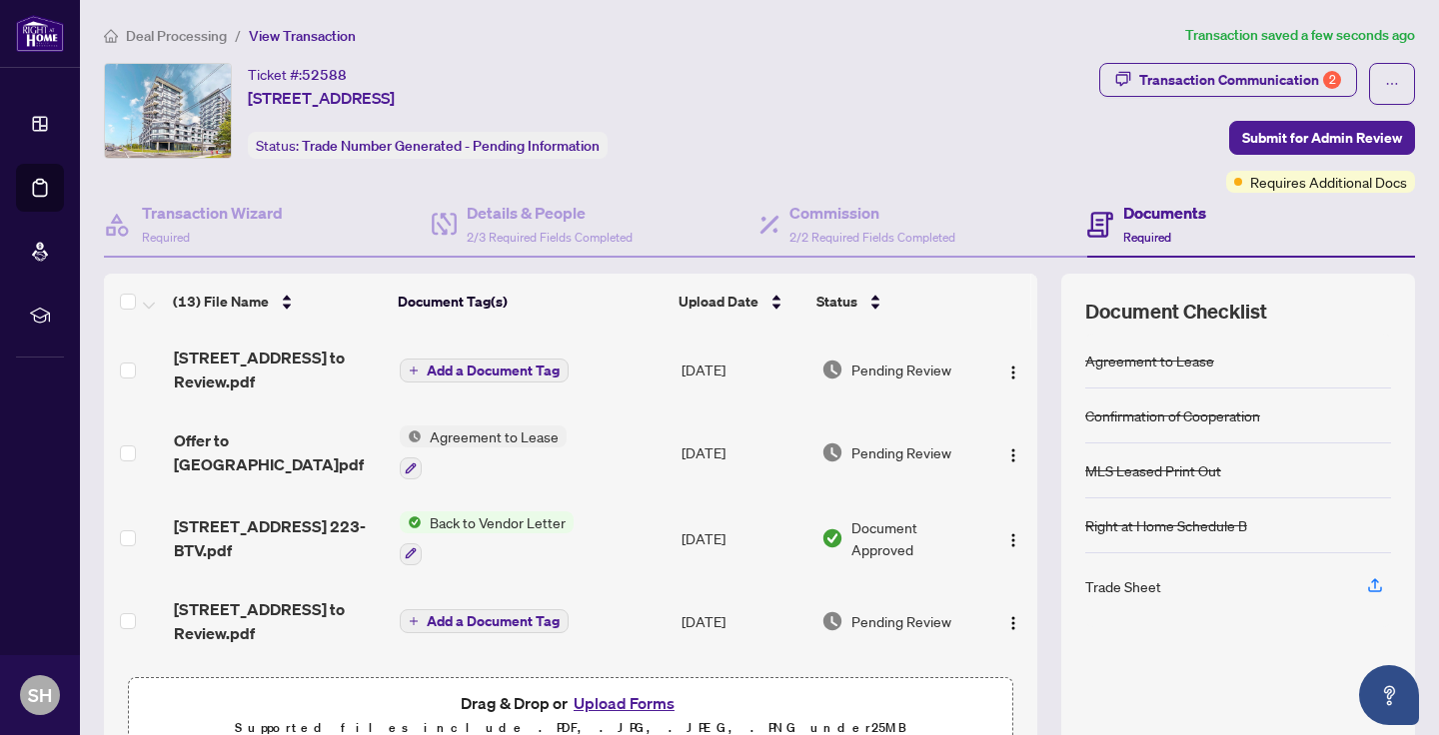
click at [527, 373] on span "Add a Document Tag" at bounding box center [493, 371] width 133 height 14
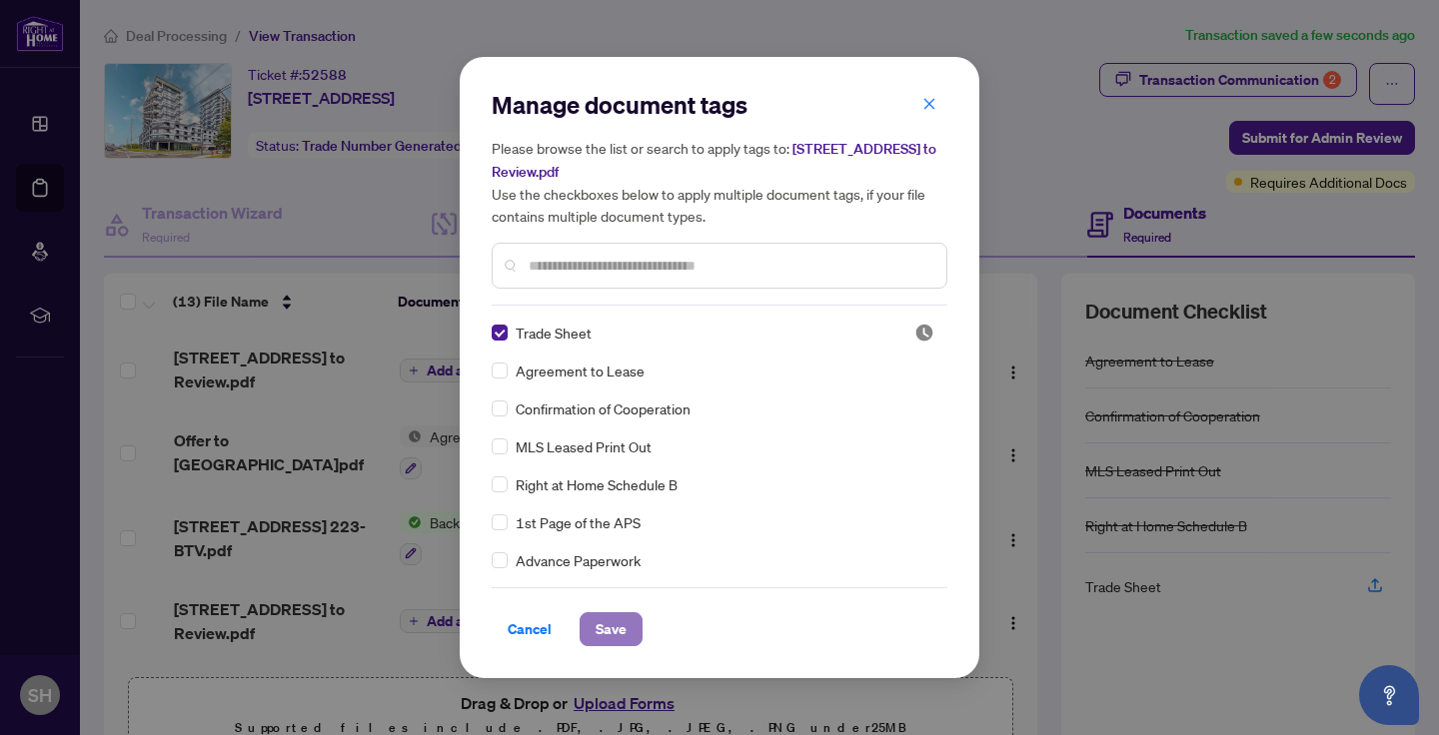
click at [615, 622] on span "Save" at bounding box center [611, 630] width 31 height 32
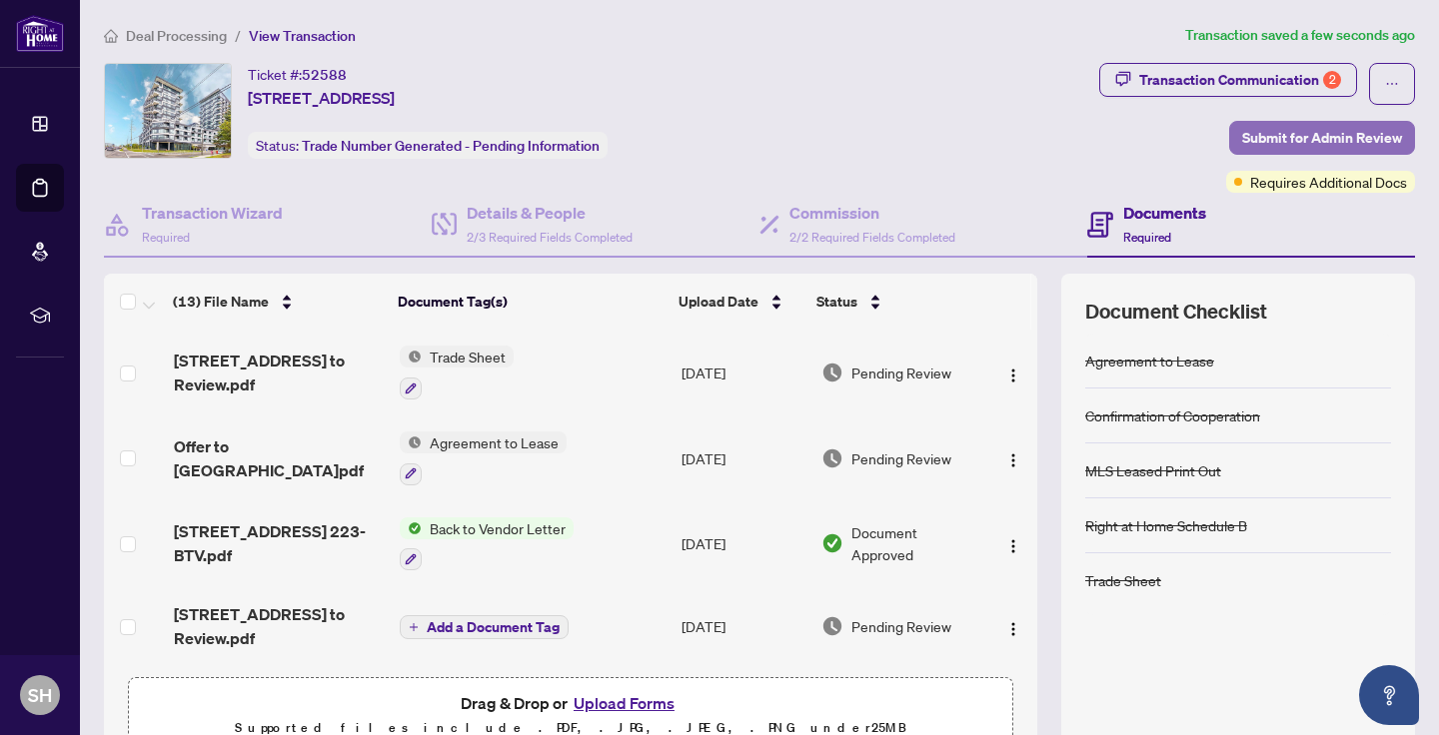
click at [1287, 138] on span "Submit for Admin Review" at bounding box center [1322, 138] width 160 height 32
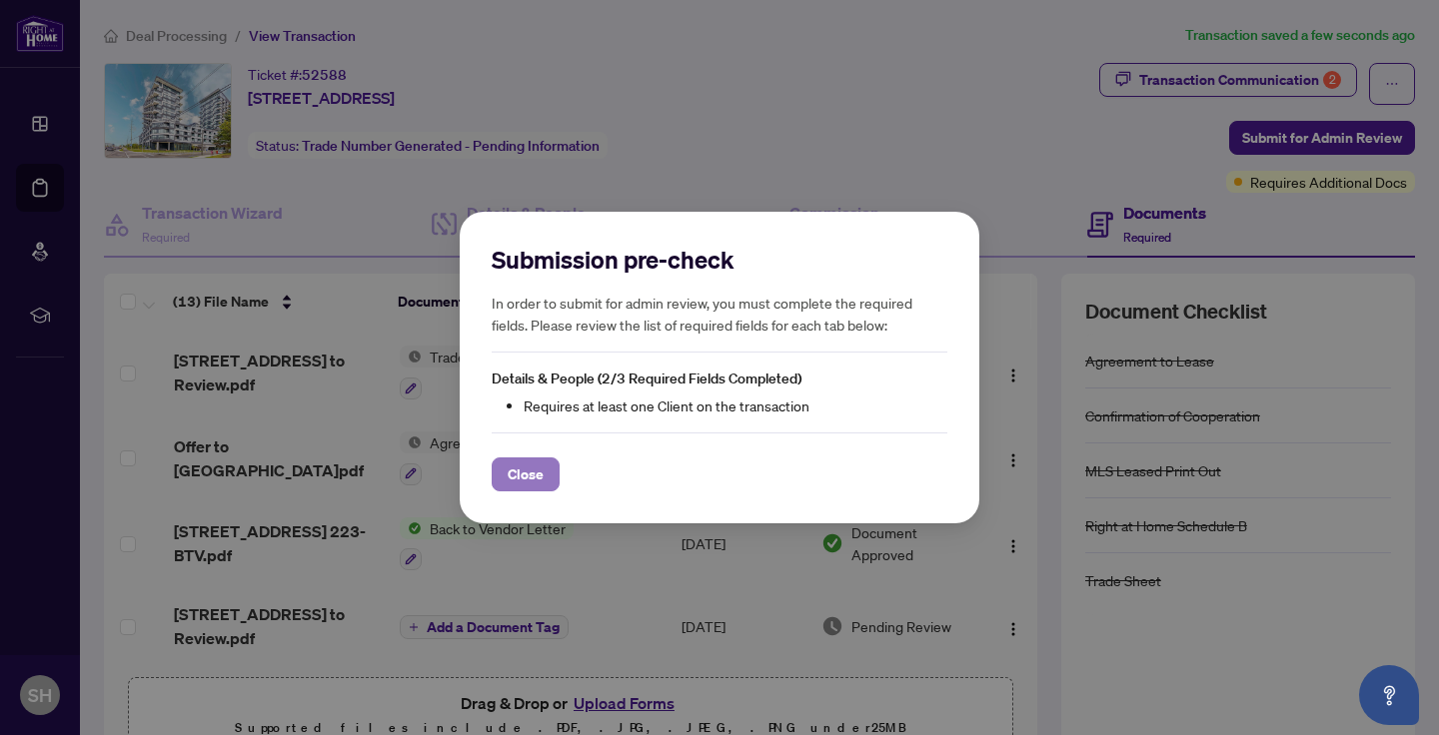
click at [538, 474] on span "Close" at bounding box center [526, 475] width 36 height 32
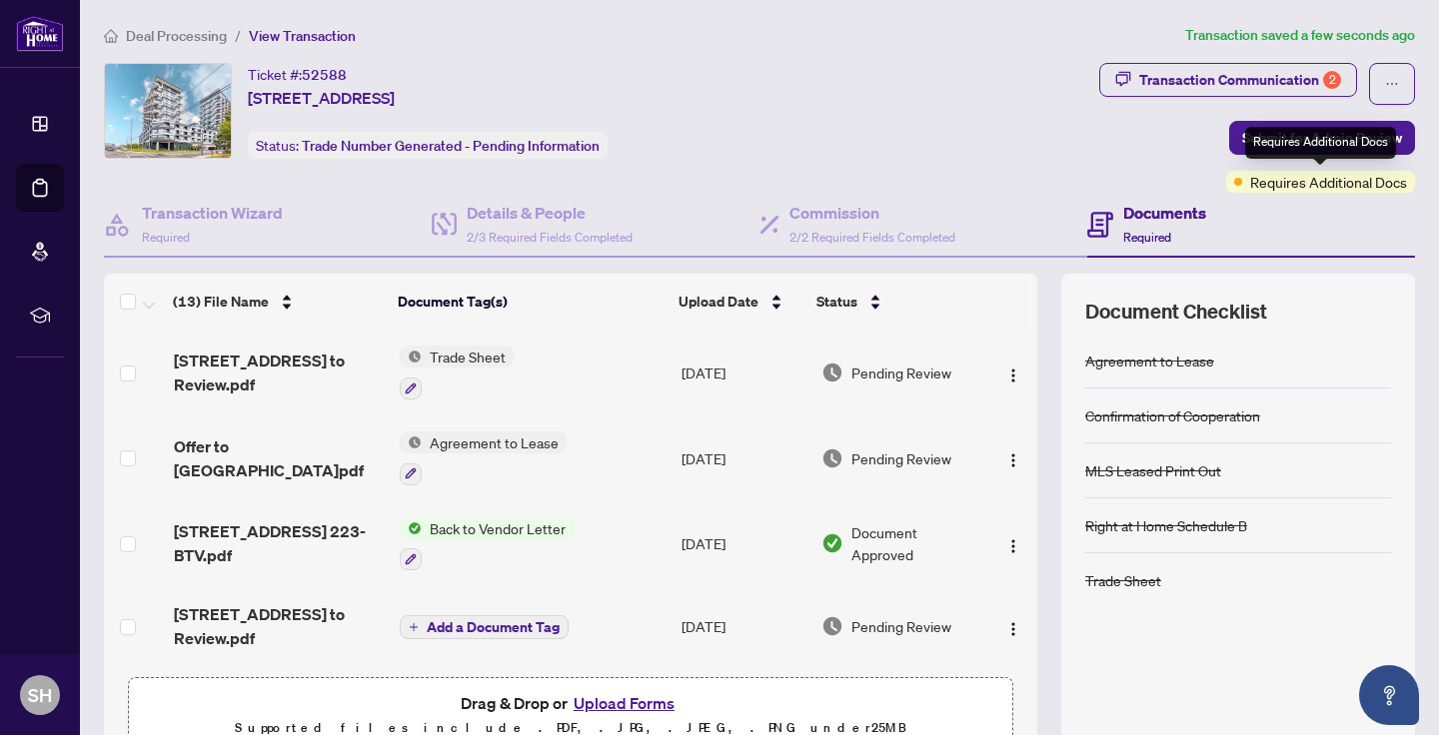
click at [1321, 185] on span "Requires Additional Docs" at bounding box center [1328, 182] width 157 height 22
click at [1308, 136] on span "Submit for Admin Review" at bounding box center [1322, 138] width 160 height 32
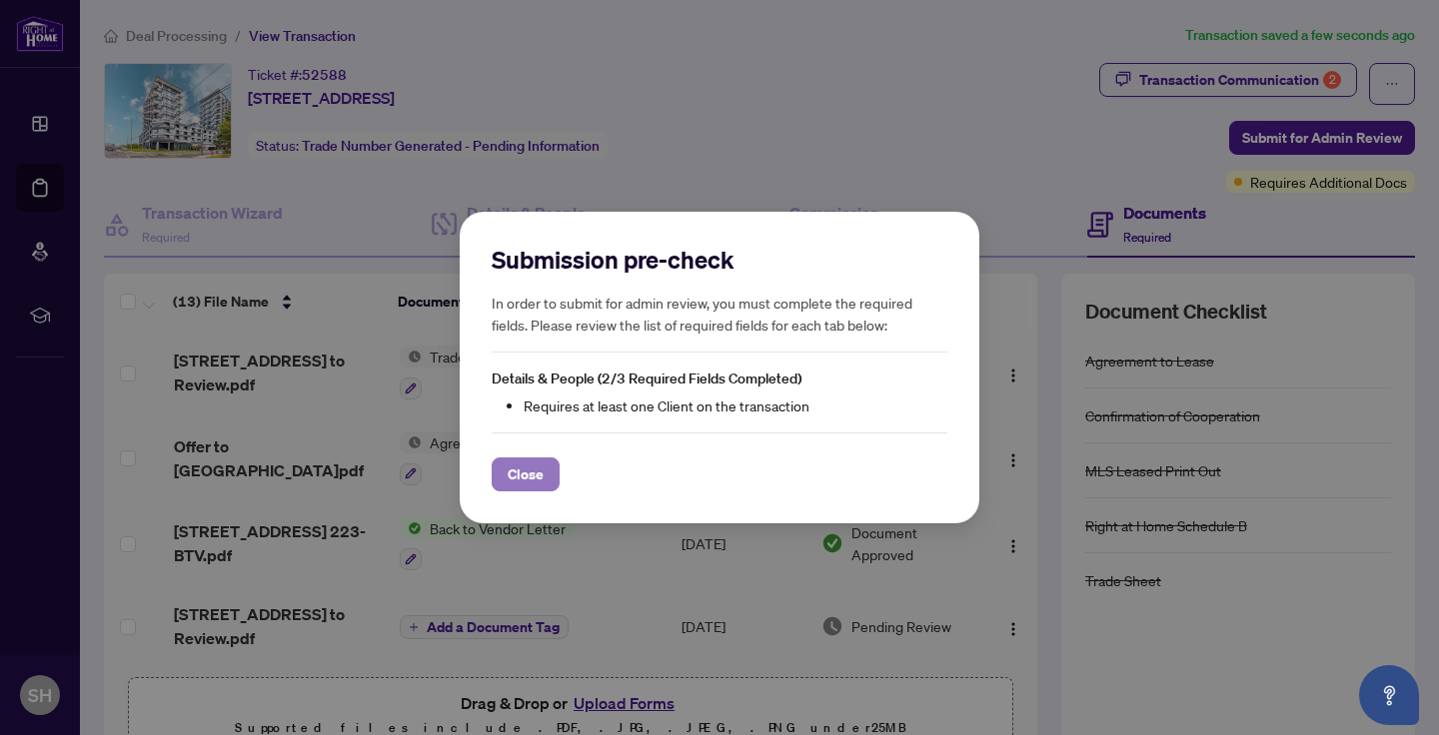
click at [532, 485] on span "Close" at bounding box center [526, 475] width 36 height 32
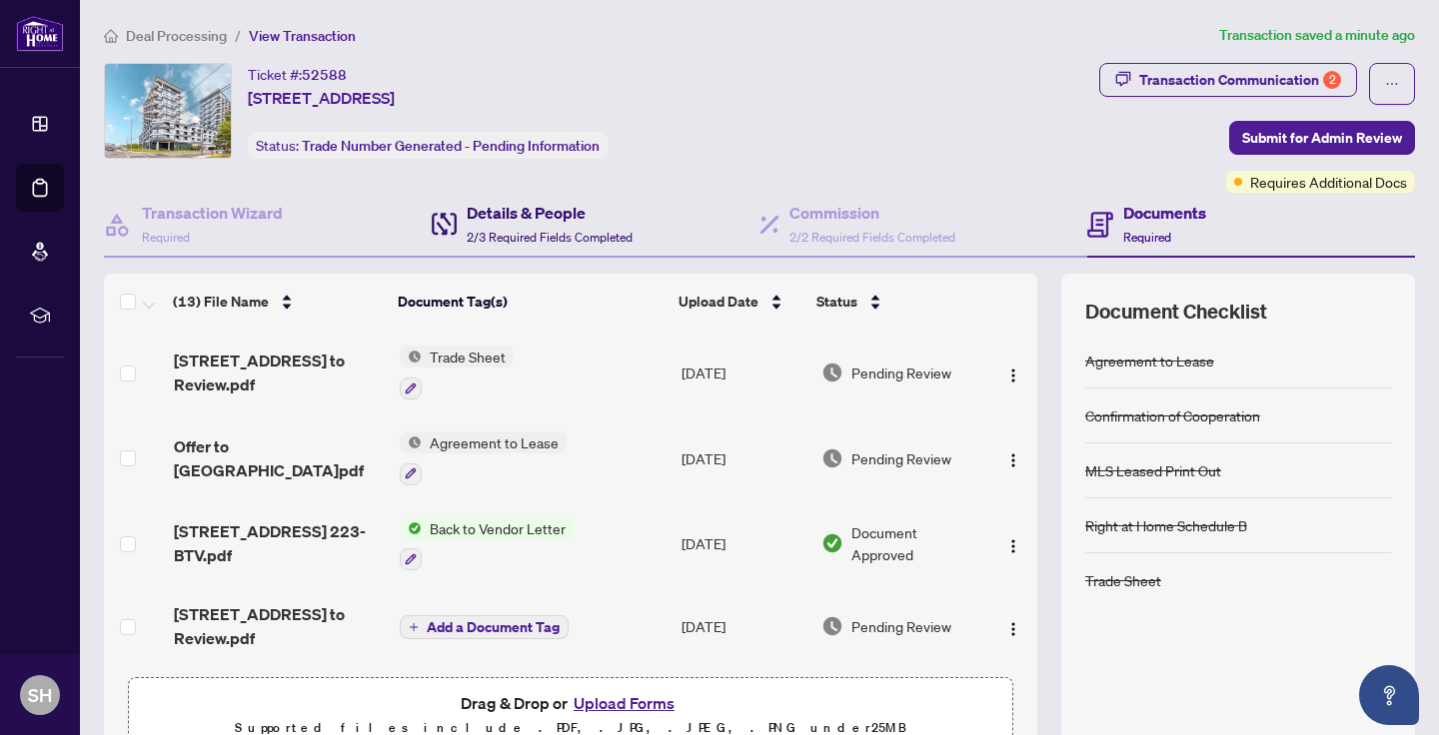
click at [530, 219] on h4 "Details & People" at bounding box center [550, 213] width 166 height 24
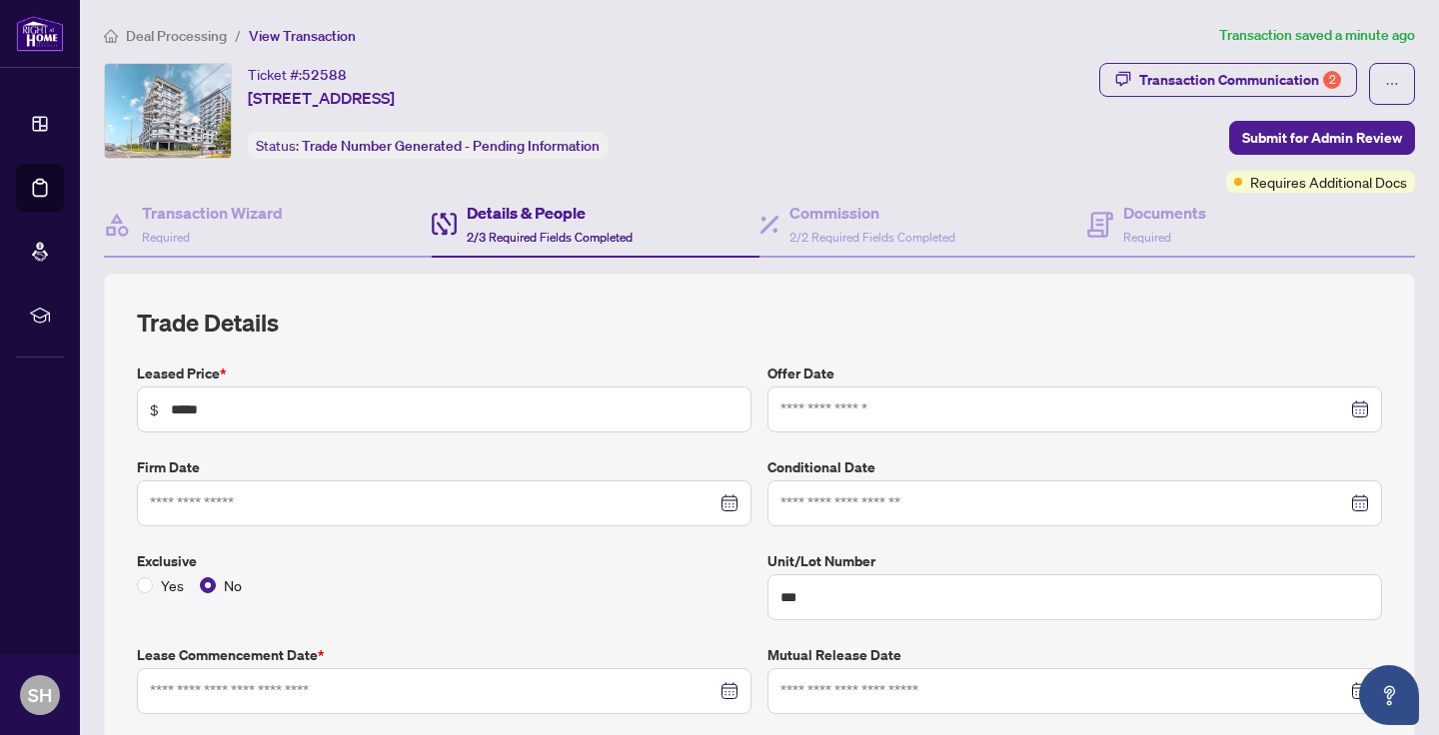
type input "**********"
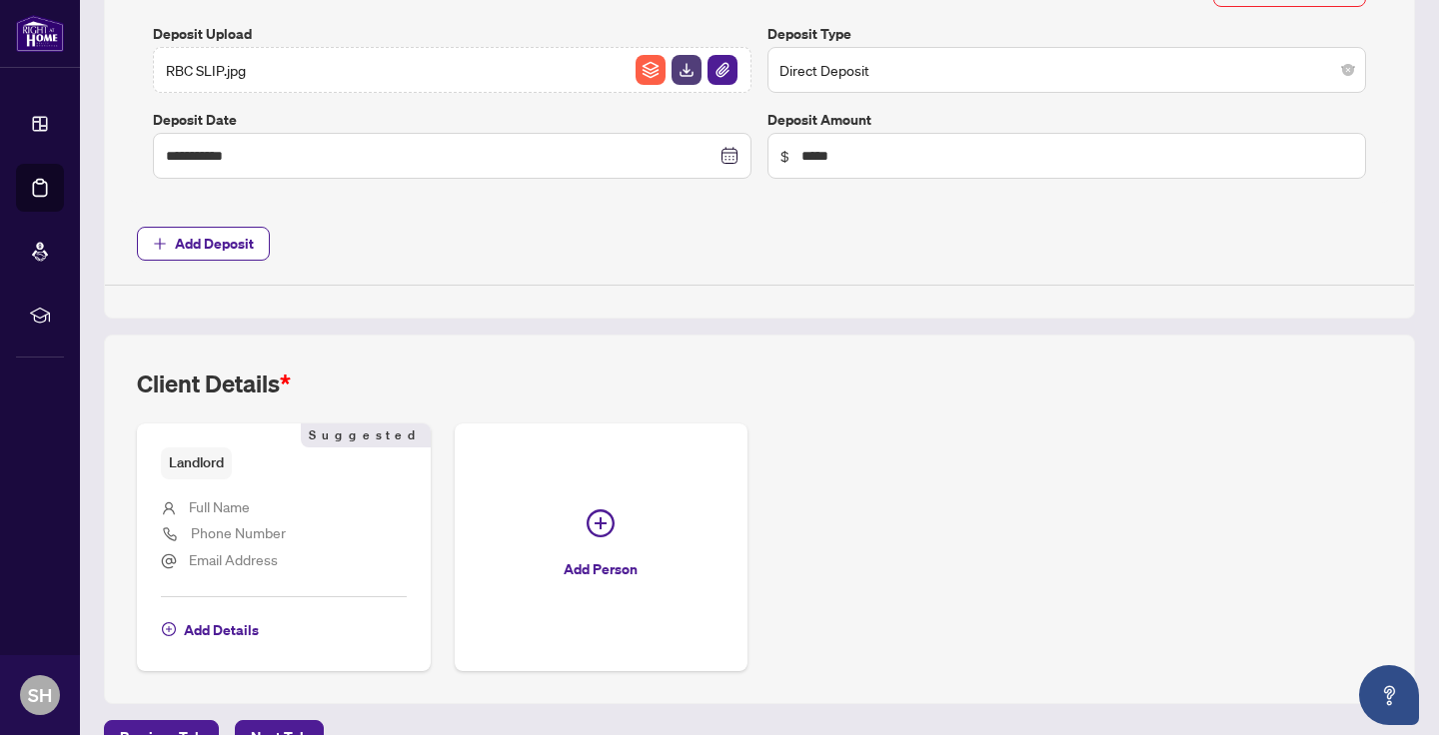
scroll to position [889, 0]
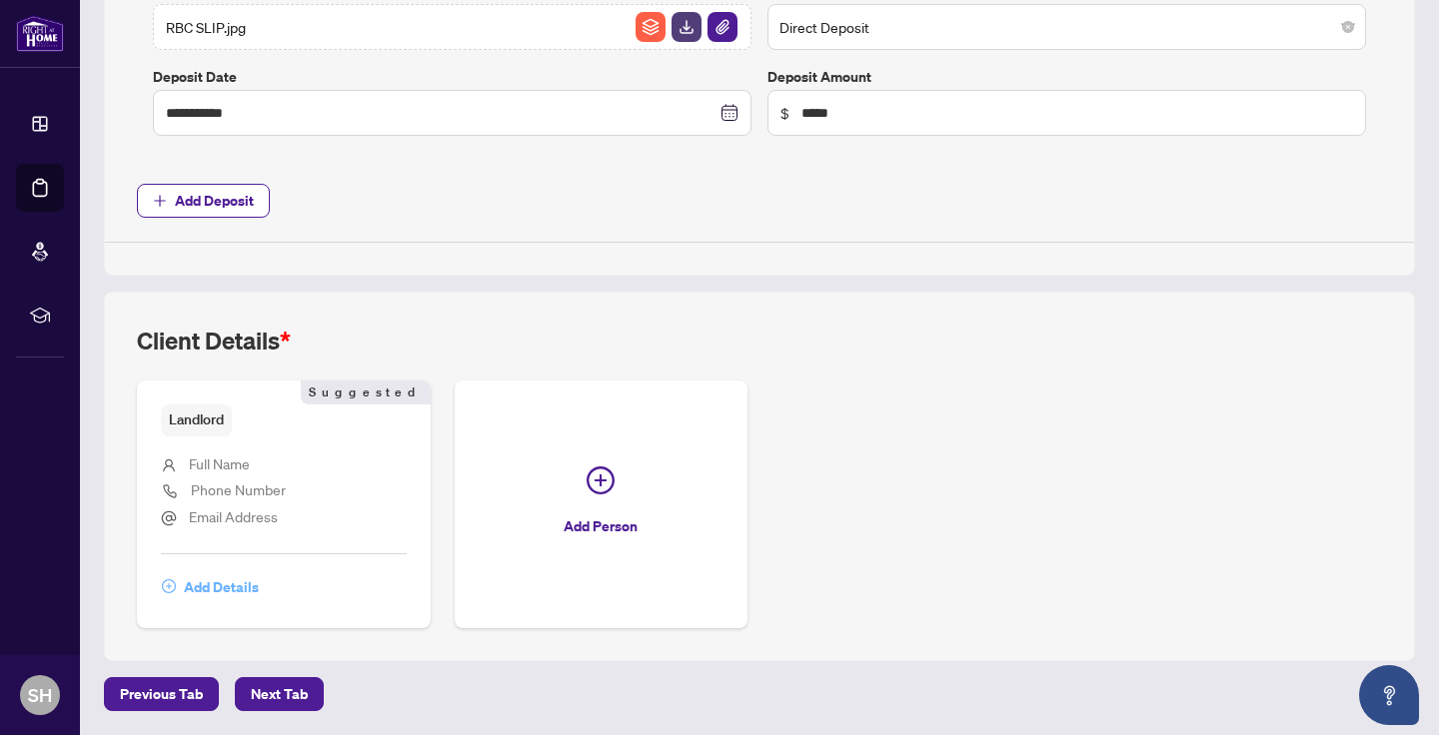
click at [230, 586] on span "Add Details" at bounding box center [221, 588] width 75 height 32
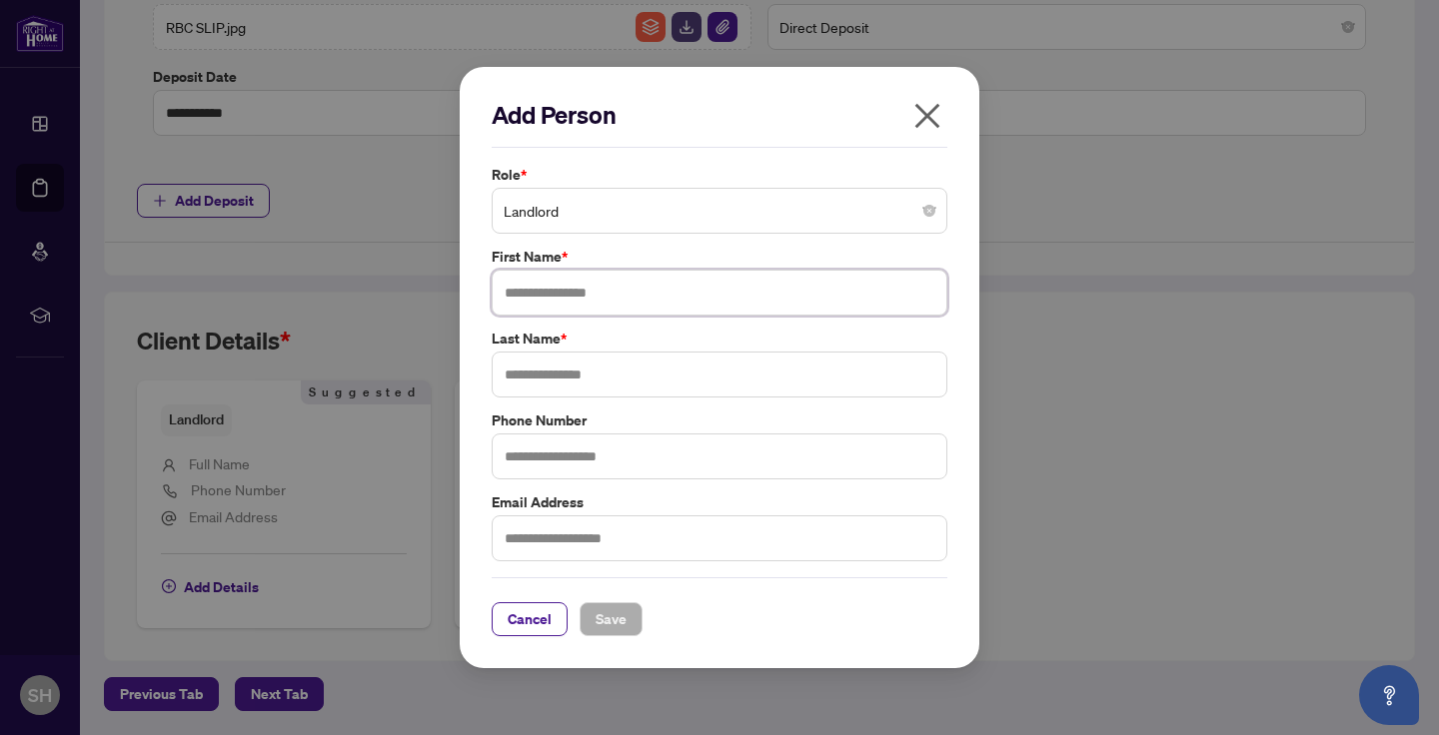
click at [610, 293] on input "text" at bounding box center [720, 293] width 456 height 46
type input "*******"
click at [594, 371] on input "text" at bounding box center [720, 375] width 456 height 46
type input "*****"
click at [613, 616] on span "Save" at bounding box center [611, 620] width 31 height 32
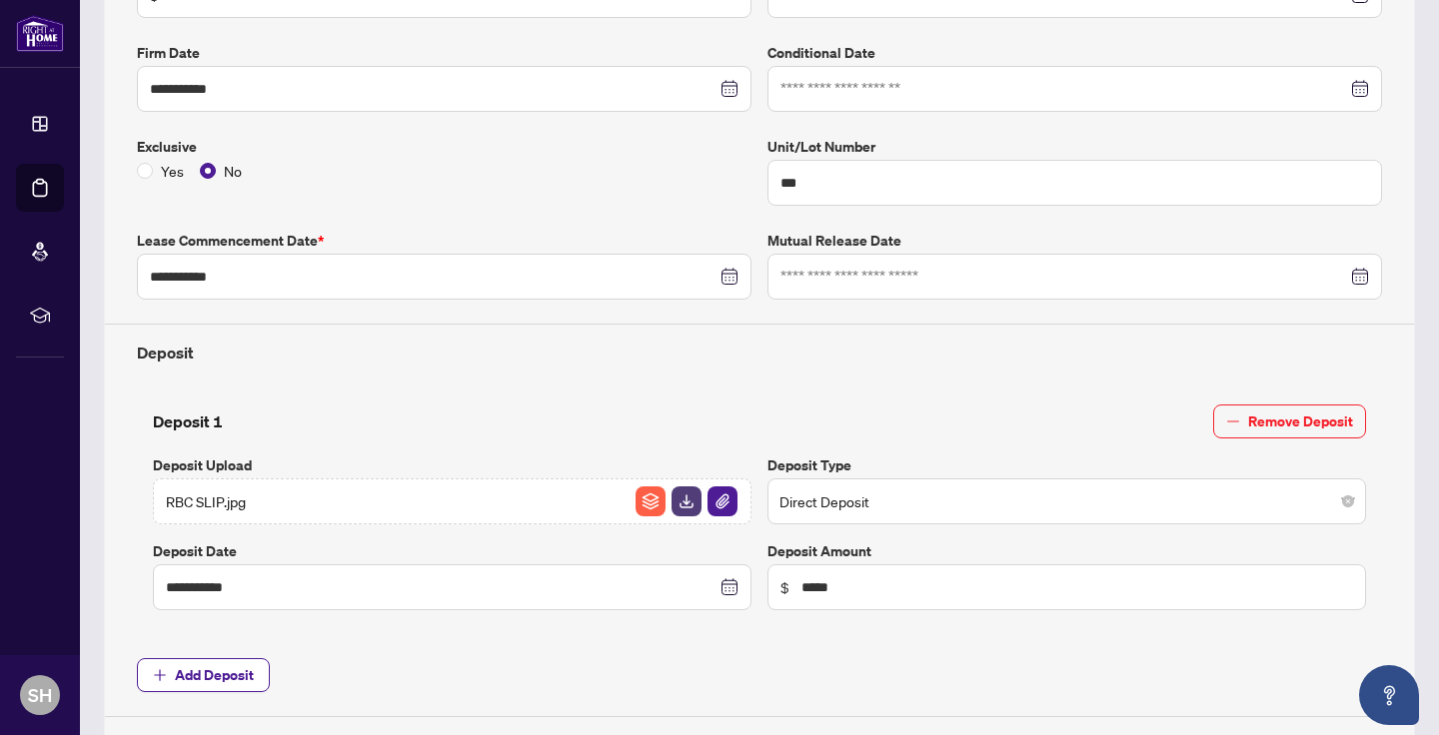
scroll to position [0, 0]
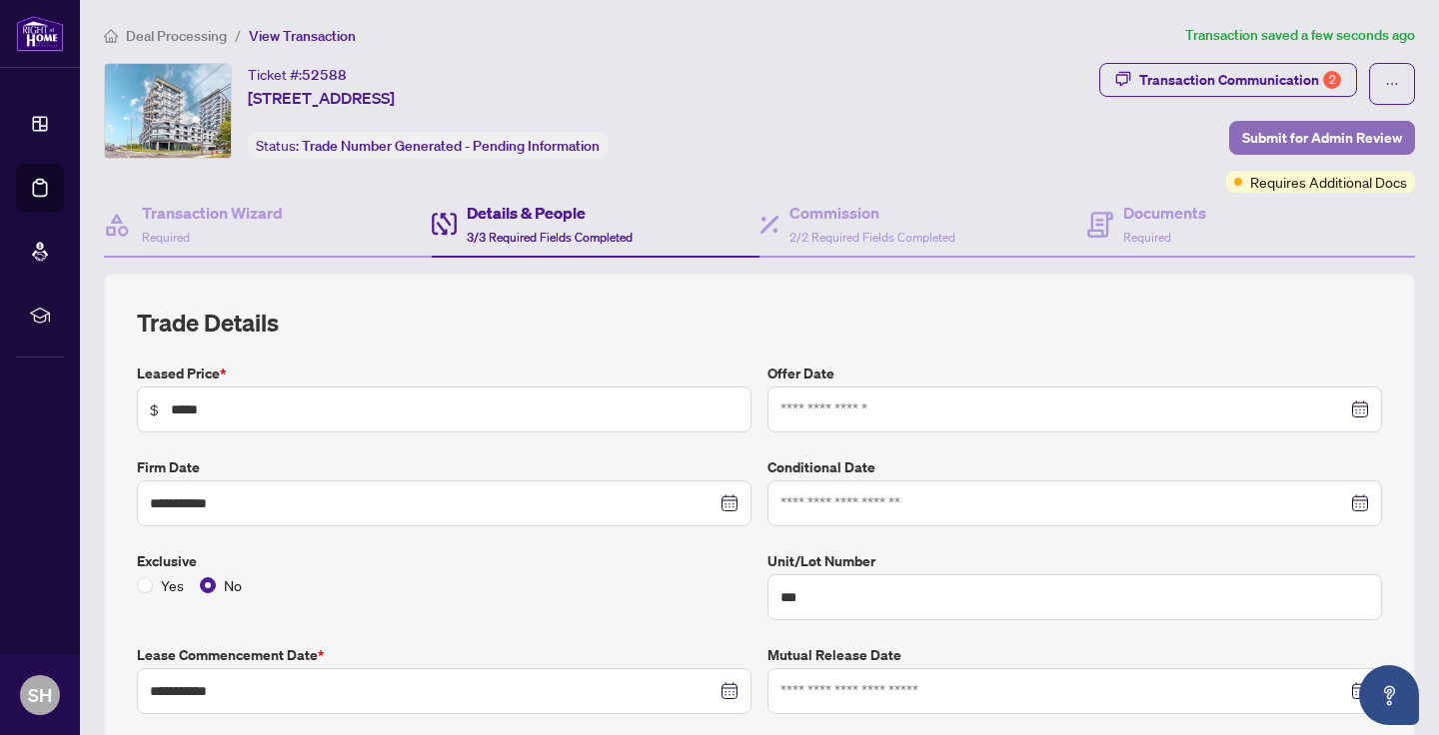
click at [1317, 133] on span "Submit for Admin Review" at bounding box center [1322, 138] width 160 height 32
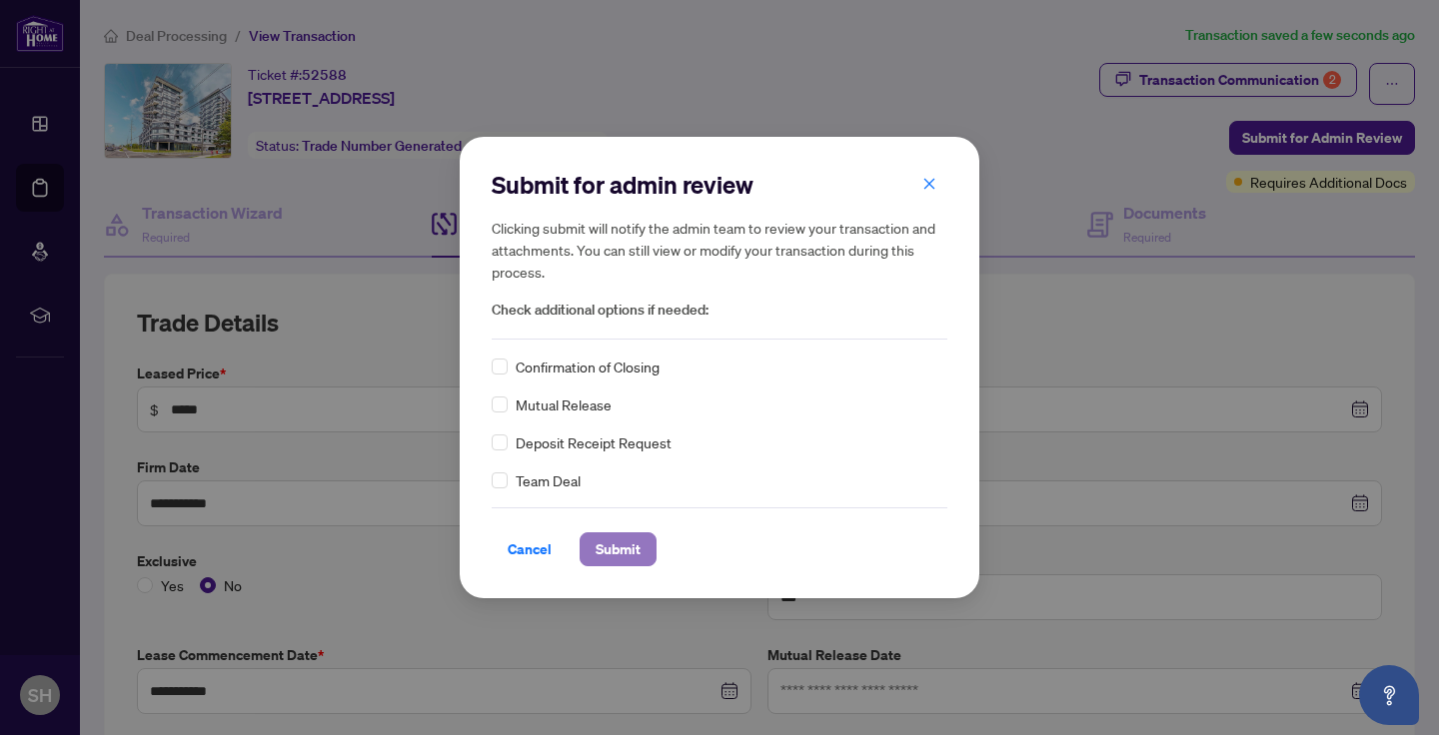
click at [644, 558] on button "Submit" at bounding box center [618, 550] width 77 height 34
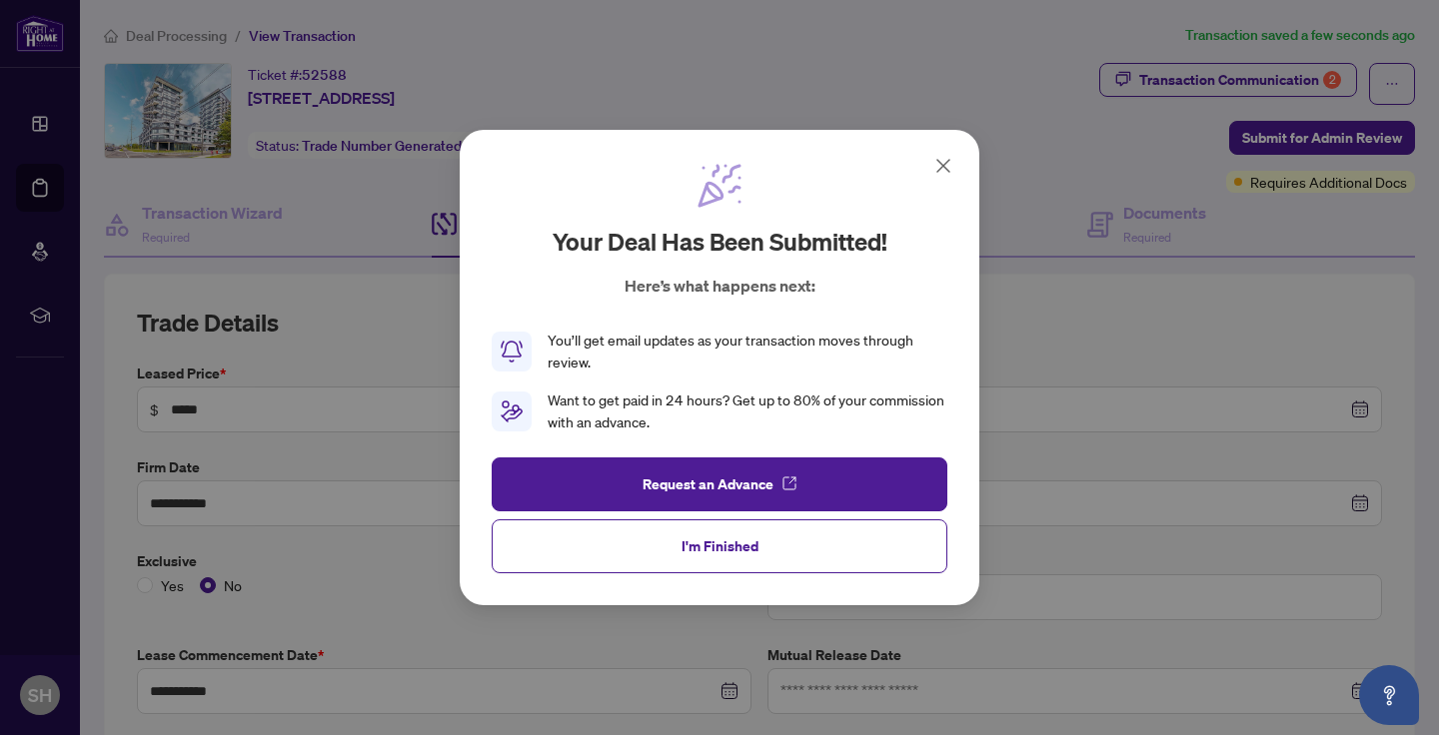
click at [950, 165] on icon at bounding box center [943, 166] width 24 height 24
